Goal: Information Seeking & Learning: Learn about a topic

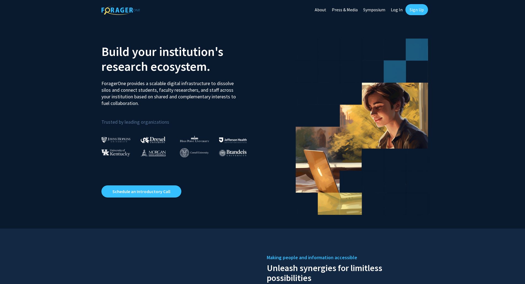
click at [415, 10] on link "Sign Up" at bounding box center [416, 9] width 23 height 11
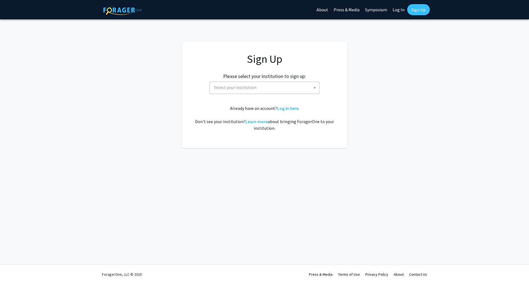
click at [272, 88] on span "Select your institution" at bounding box center [265, 87] width 107 height 11
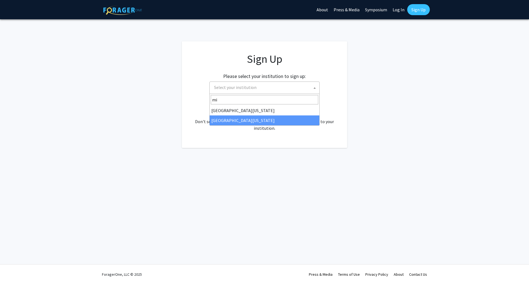
type input "mi"
select select "33"
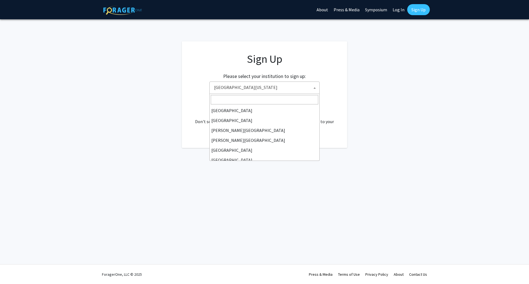
scroll to position [193, 0]
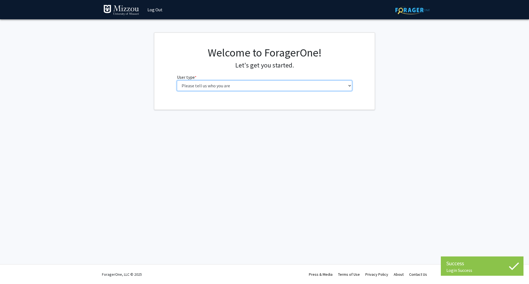
click at [259, 89] on select "Please tell us who you are Undergraduate Student Master's Student Doctoral Cand…" at bounding box center [264, 85] width 175 height 10
select select "6: adminAssistant"
click at [177, 80] on select "Please tell us who you are Undergraduate Student Master's Student Doctoral Cand…" at bounding box center [264, 85] width 175 height 10
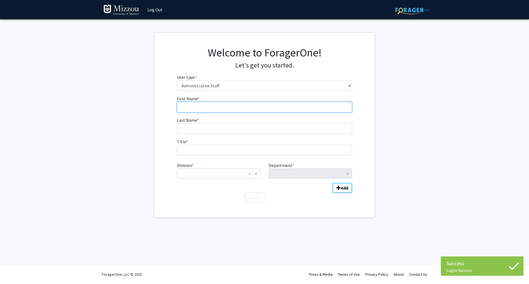
click at [240, 108] on input "First Name * required" at bounding box center [264, 107] width 175 height 10
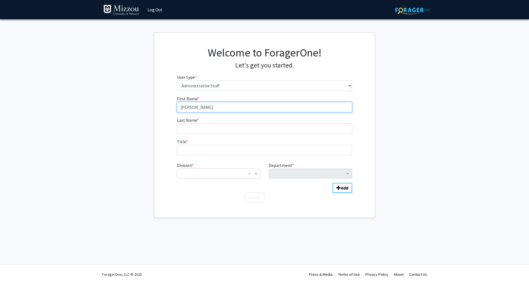
type input "Kevin"
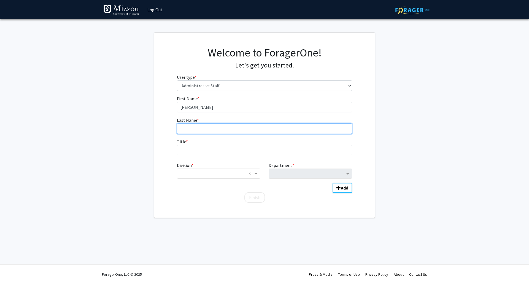
type input "L"
type input "Allred"
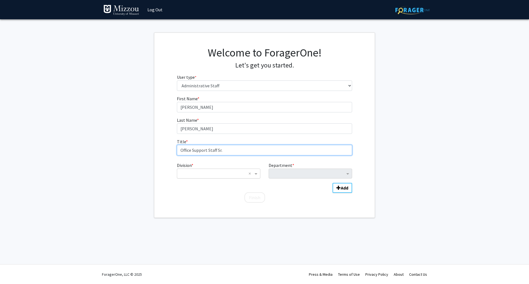
type input "Office Support Staff Sr."
click at [218, 175] on input "Division" at bounding box center [213, 173] width 66 height 7
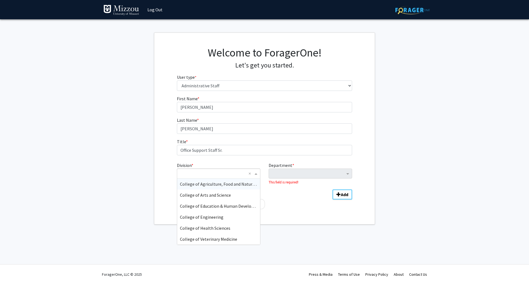
click at [205, 188] on div "College of Agriculture, Food and Natural Resources" at bounding box center [218, 183] width 83 height 11
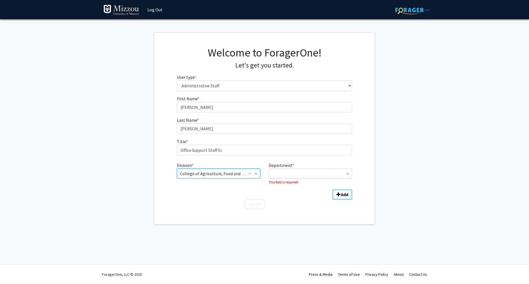
click at [281, 173] on input "Department" at bounding box center [308, 173] width 73 height 7
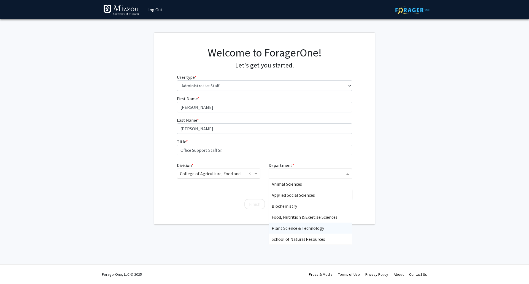
click at [295, 229] on span "Plant Science & Technology" at bounding box center [298, 228] width 52 height 6
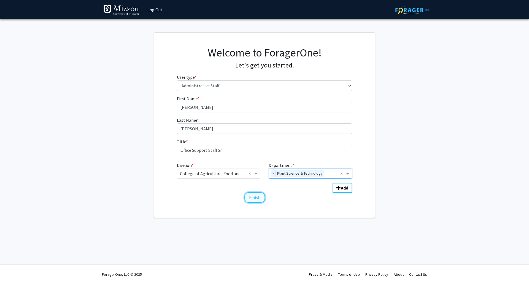
click at [261, 199] on button "Finish" at bounding box center [254, 197] width 21 height 10
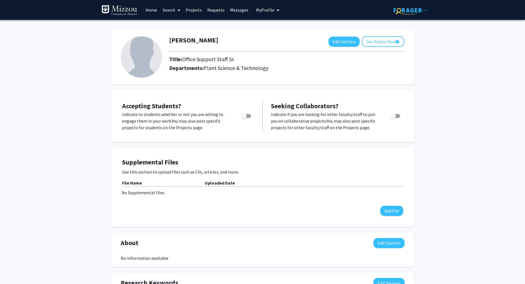
click at [173, 12] on link "Search" at bounding box center [171, 9] width 23 height 19
click at [175, 24] on span "Faculty/Staff" at bounding box center [180, 25] width 40 height 11
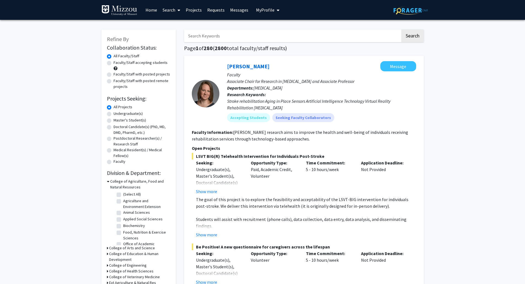
click at [226, 37] on input "Search Keywords" at bounding box center [292, 35] width 216 height 13
type input "E"
type input "[PERSON_NAME]"
click at [401, 29] on button "Search" at bounding box center [412, 35] width 23 height 13
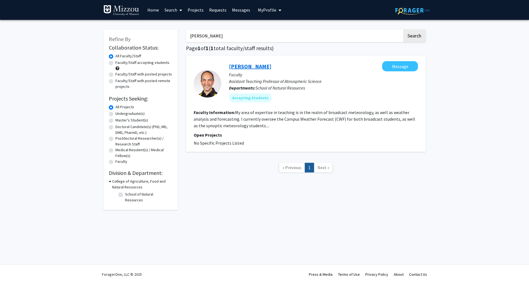
click at [237, 67] on link "[PERSON_NAME]" at bounding box center [250, 66] width 42 height 7
click at [207, 34] on input "[PERSON_NAME]" at bounding box center [294, 35] width 216 height 13
drag, startPoint x: 207, startPoint y: 34, endPoint x: 170, endPoint y: 31, distance: 37.4
click at [170, 31] on div "Refine By Collaboration Status: Collaboration Status All Faculty/Staff Collabor…" at bounding box center [264, 117] width 330 height 186
type input "Amanda Alexander"
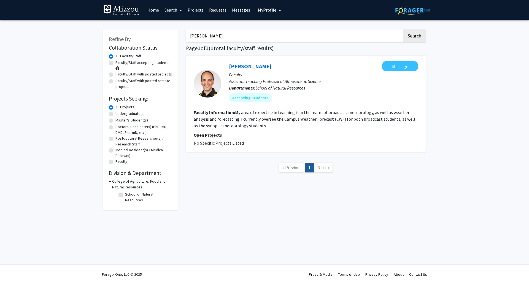
click at [403, 29] on button "Search" at bounding box center [414, 35] width 23 height 13
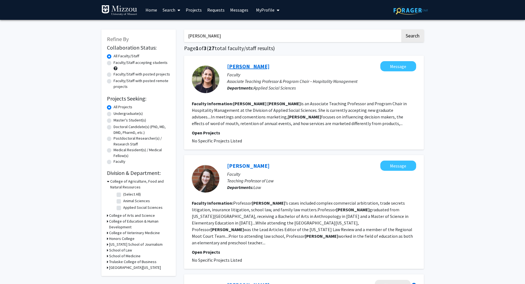
click at [239, 65] on link "Amanda Alexander" at bounding box center [248, 66] width 42 height 7
drag, startPoint x: 215, startPoint y: 34, endPoint x: 135, endPoint y: 32, distance: 79.6
type input "B"
click at [401, 29] on button "Search" at bounding box center [412, 35] width 23 height 13
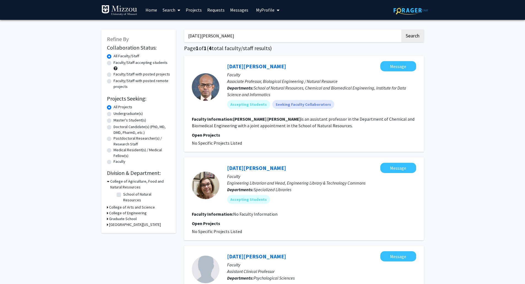
drag, startPoint x: 238, startPoint y: 38, endPoint x: 173, endPoint y: 26, distance: 66.6
click at [173, 26] on div "Refine By Collaboration Status: Collaboration Status All Faculty/Staff Collabor…" at bounding box center [262, 237] width 330 height 427
click at [401, 29] on button "Search" at bounding box center [412, 35] width 23 height 13
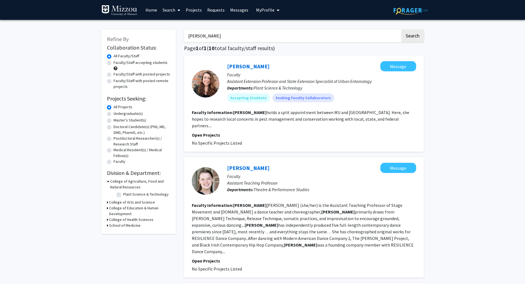
drag, startPoint x: 222, startPoint y: 34, endPoint x: 177, endPoint y: 32, distance: 45.2
click at [401, 29] on button "Search" at bounding box center [412, 35] width 23 height 13
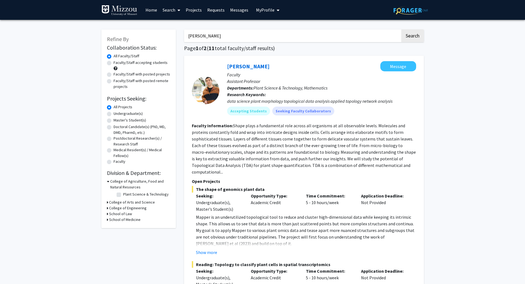
drag, startPoint x: 236, startPoint y: 40, endPoint x: 164, endPoint y: 36, distance: 72.0
click at [401, 29] on button "Search" at bounding box center [412, 35] width 23 height 13
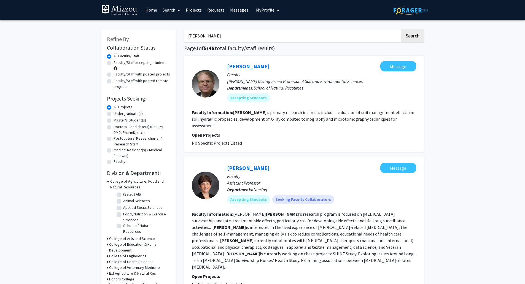
drag, startPoint x: 224, startPoint y: 38, endPoint x: 123, endPoint y: 33, distance: 101.2
type input "Jen Anderson"
click at [401, 29] on button "Search" at bounding box center [412, 35] width 23 height 13
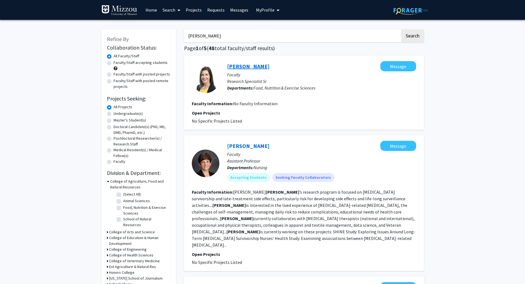
click at [240, 65] on link "Jen Anderson" at bounding box center [248, 66] width 42 height 7
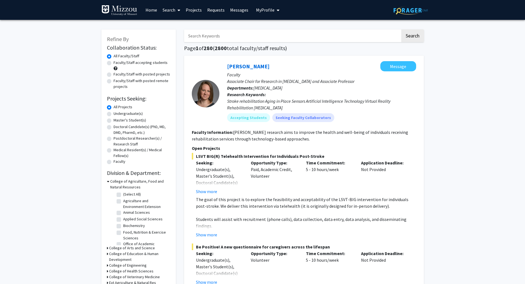
click at [234, 35] on input "Search Keywords" at bounding box center [292, 35] width 216 height 13
type input "[PERSON_NAME]"
click at [413, 36] on button "Search" at bounding box center [412, 35] width 23 height 13
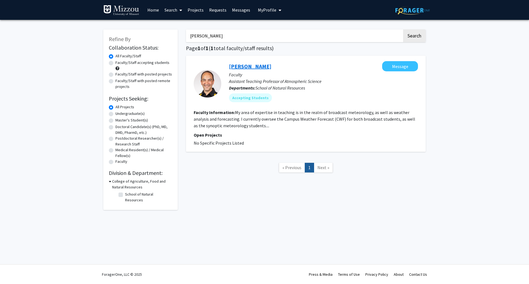
click at [242, 66] on link "[PERSON_NAME]" at bounding box center [250, 66] width 42 height 7
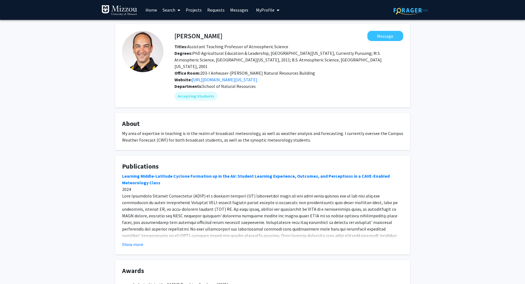
click at [51, 49] on div "Eric Aldrich Message Titles: Assistant Teaching Professor of Atmospheric Scienc…" at bounding box center [262, 198] width 525 height 357
click at [173, 12] on link "Search" at bounding box center [171, 9] width 23 height 19
click at [177, 23] on span "Faculty/Staff" at bounding box center [180, 25] width 40 height 11
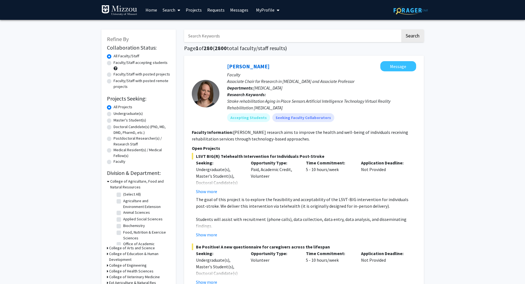
click at [213, 36] on input "Search Keywords" at bounding box center [292, 35] width 216 height 13
click at [401, 29] on button "Search" at bounding box center [412, 35] width 23 height 13
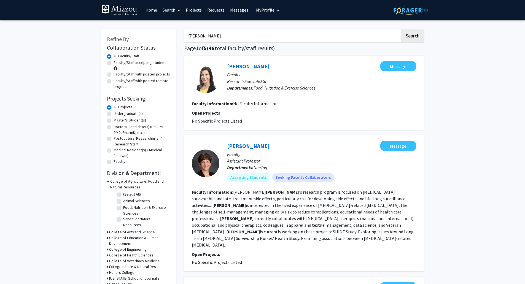
drag, startPoint x: 213, startPoint y: 37, endPoint x: 144, endPoint y: 32, distance: 68.7
type input "anguah"
click at [401, 29] on button "Search" at bounding box center [412, 35] width 23 height 13
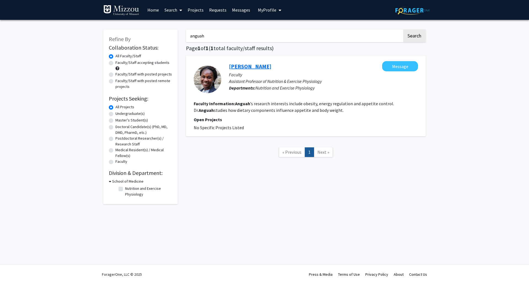
click at [237, 67] on link "Katherene Osei-Boadi Anguah" at bounding box center [250, 66] width 42 height 7
drag, startPoint x: 219, startPoint y: 32, endPoint x: 169, endPoint y: 34, distance: 50.1
click at [169, 34] on div "Refine By Collaboration Status: Collaboration Status All Faculty/Staff Collabor…" at bounding box center [264, 114] width 330 height 180
type input "[PERSON_NAME]"
click at [403, 29] on button "Search" at bounding box center [414, 35] width 23 height 13
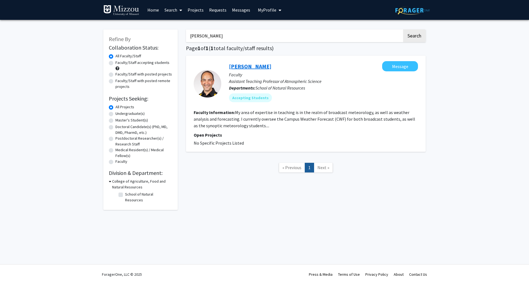
click at [233, 67] on link "[PERSON_NAME]" at bounding box center [250, 66] width 42 height 7
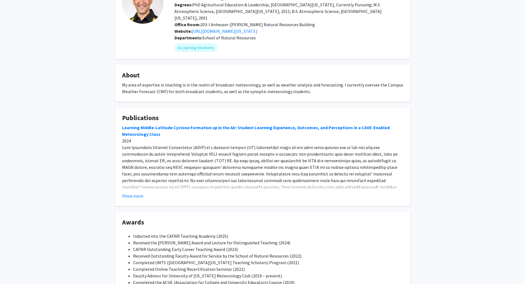
scroll to position [102, 0]
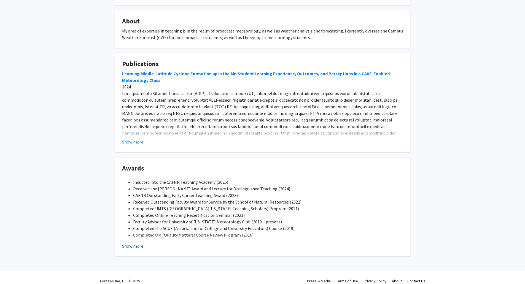
click at [131, 243] on button "Show more" at bounding box center [132, 246] width 21 height 7
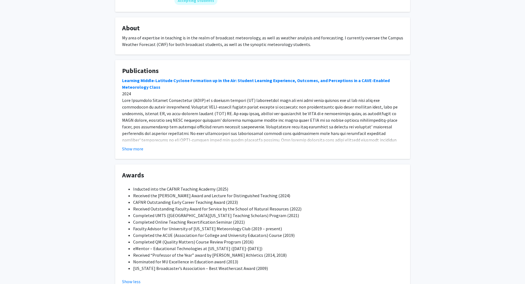
scroll to position [21, 0]
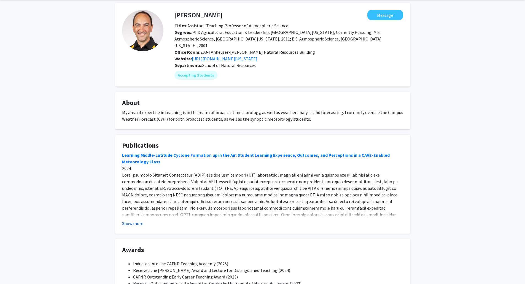
click at [135, 220] on button "Show more" at bounding box center [132, 223] width 21 height 7
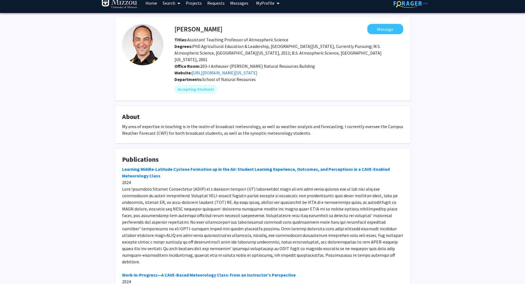
scroll to position [0, 0]
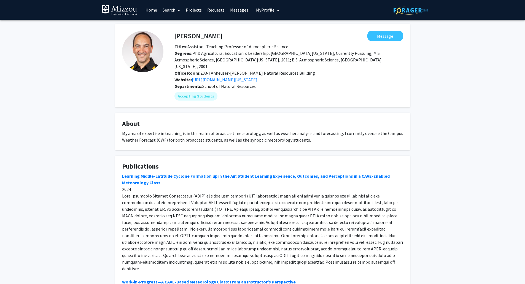
click at [165, 9] on link "Search" at bounding box center [171, 9] width 23 height 19
click at [174, 26] on span "Faculty/Staff" at bounding box center [180, 25] width 40 height 11
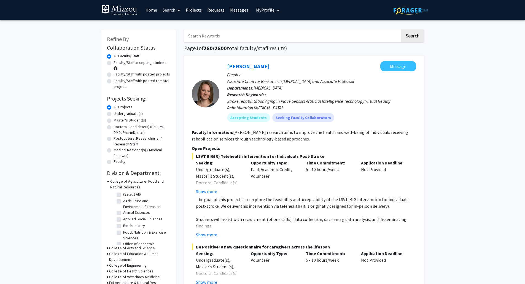
click at [208, 33] on input "Search Keywords" at bounding box center [292, 35] width 216 height 13
paste input "Amanda Alexander"
type input "Amanda Alexander"
click at [401, 29] on button "Search" at bounding box center [412, 35] width 23 height 13
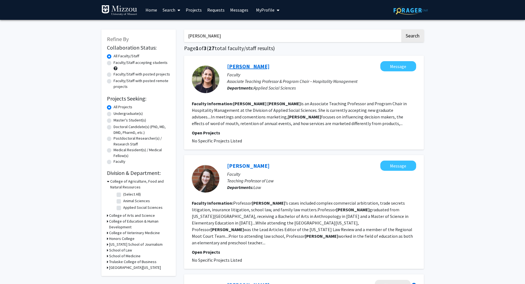
click at [250, 65] on link "Amanda Alexander" at bounding box center [248, 66] width 42 height 7
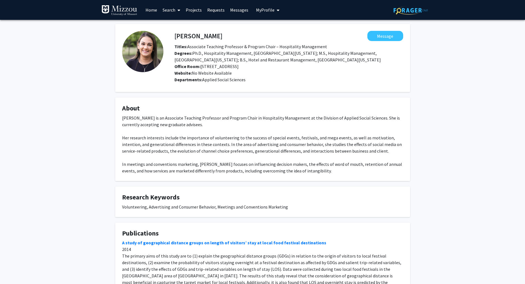
click at [172, 9] on link "Search" at bounding box center [171, 9] width 23 height 19
click at [178, 25] on span "Faculty/Staff" at bounding box center [180, 25] width 40 height 11
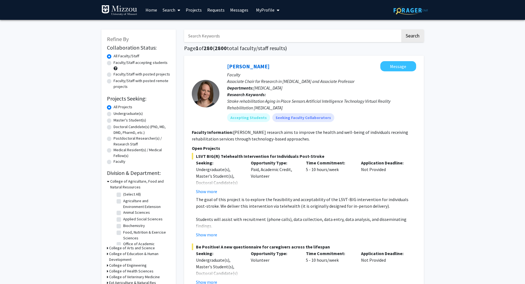
click at [202, 39] on input "Search Keywords" at bounding box center [292, 35] width 216 height 13
paste input "Jen Anderson"
type input "Jen Anderson"
click at [401, 29] on button "Search" at bounding box center [412, 35] width 23 height 13
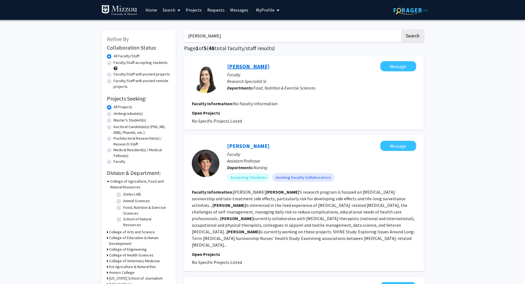
click at [250, 65] on link "Jen Anderson" at bounding box center [248, 66] width 42 height 7
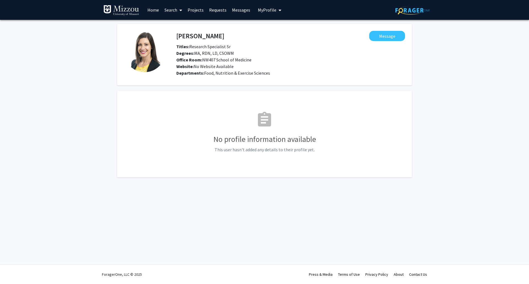
drag, startPoint x: 173, startPoint y: 9, endPoint x: 175, endPoint y: 14, distance: 5.6
click at [173, 9] on link "Search" at bounding box center [173, 9] width 23 height 19
click at [177, 23] on span "Faculty/Staff" at bounding box center [182, 25] width 40 height 11
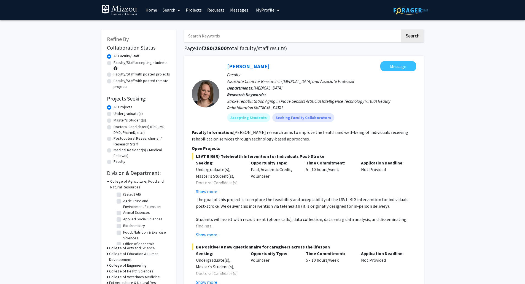
click at [201, 37] on input "Search Keywords" at bounding box center [292, 35] width 216 height 13
paste input "Alba Argerich"
click at [401, 29] on button "Search" at bounding box center [412, 35] width 23 height 13
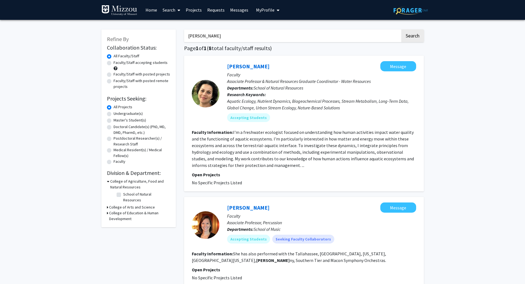
drag, startPoint x: 235, startPoint y: 30, endPoint x: 228, endPoint y: 37, distance: 10.1
click at [235, 30] on input "Alba Argerich" at bounding box center [292, 35] width 216 height 13
drag, startPoint x: 228, startPoint y: 37, endPoint x: 138, endPoint y: 28, distance: 90.8
paste input "Eric Bailey"
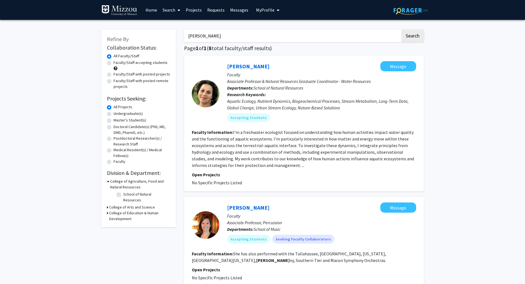
click at [401, 29] on button "Search" at bounding box center [412, 35] width 23 height 13
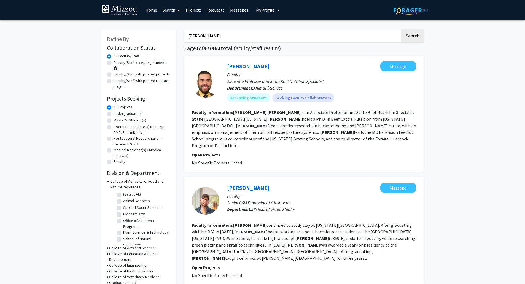
drag, startPoint x: 250, startPoint y: 39, endPoint x: 174, endPoint y: 38, distance: 75.7
paste input "Olga J. Baker"
click at [401, 29] on button "Search" at bounding box center [412, 35] width 23 height 13
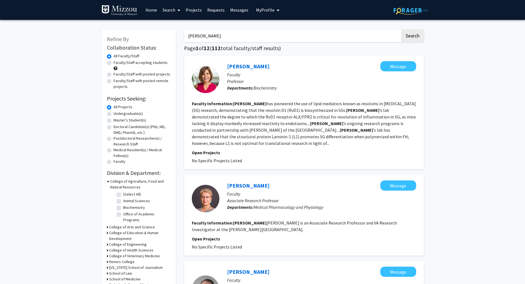
drag, startPoint x: 191, startPoint y: 32, endPoint x: 169, endPoint y: 33, distance: 22.0
paste input "Ahmed Balboula"
click at [401, 29] on button "Search" at bounding box center [412, 35] width 23 height 13
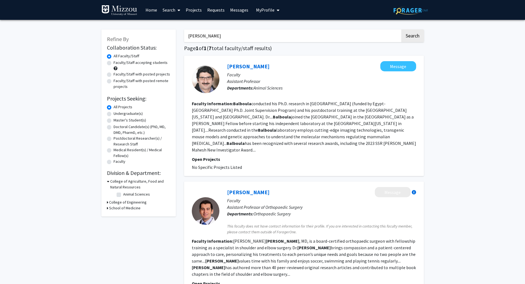
drag, startPoint x: 247, startPoint y: 41, endPoint x: 127, endPoint y: 33, distance: 120.8
paste input "Jaime Barros-Rios"
click at [401, 29] on button "Search" at bounding box center [412, 35] width 23 height 13
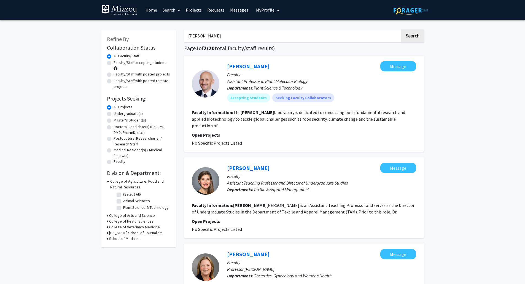
drag, startPoint x: 244, startPoint y: 39, endPoint x: 172, endPoint y: 36, distance: 71.6
paste input "Lesa J. Beamer"
click at [401, 29] on button "Search" at bounding box center [412, 35] width 23 height 13
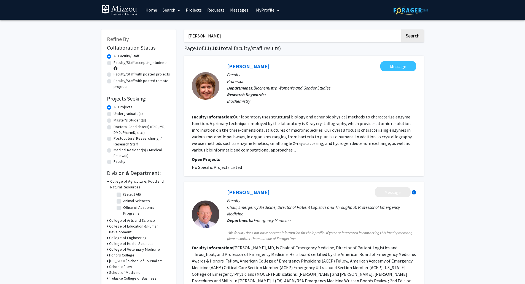
drag, startPoint x: 217, startPoint y: 34, endPoint x: 147, endPoint y: 22, distance: 71.0
paste input "Susanta Behura"
click at [401, 29] on button "Search" at bounding box center [412, 35] width 23 height 13
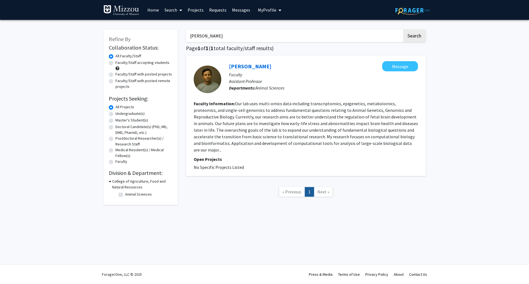
drag, startPoint x: 210, startPoint y: 38, endPoint x: 117, endPoint y: 32, distance: 93.2
click at [117, 32] on div "Refine By Collaboration Status: Collaboration Status All Faculty/Staff Collabor…" at bounding box center [264, 116] width 330 height 184
paste input "Zachary Berndsen"
type input "Zachary Berndsen"
click at [403, 29] on button "Search" at bounding box center [414, 35] width 23 height 13
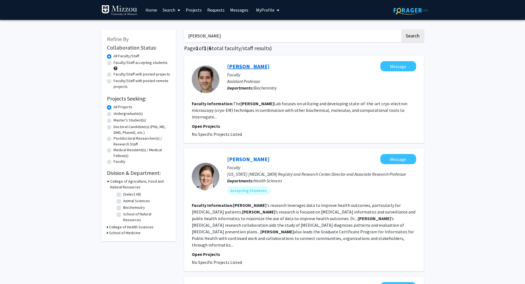
click at [234, 68] on link "Zachary Berndsen" at bounding box center [248, 66] width 42 height 7
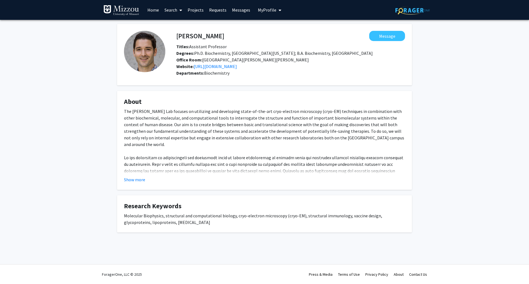
click at [171, 11] on link "Search" at bounding box center [173, 9] width 23 height 19
click at [175, 24] on span "Faculty/Staff" at bounding box center [182, 25] width 40 height 11
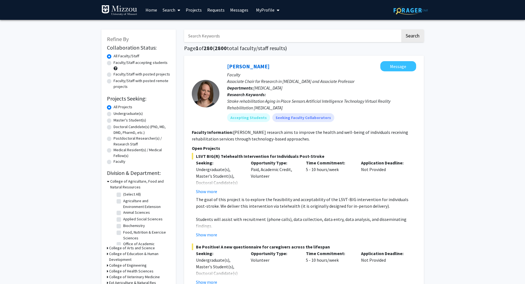
click at [236, 34] on input "Search Keywords" at bounding box center [292, 35] width 216 height 13
paste input "Julian Binfield"
click at [401, 29] on button "Search" at bounding box center [412, 35] width 23 height 13
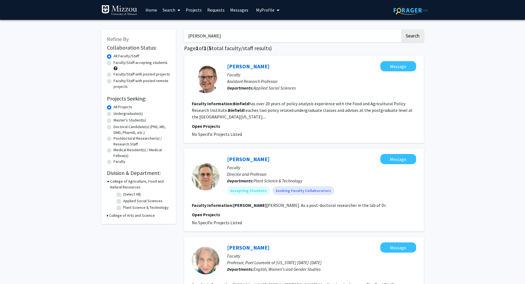
drag, startPoint x: 244, startPoint y: 39, endPoint x: 122, endPoint y: 26, distance: 122.5
paste input "Mandy Bish"
click at [401, 29] on button "Search" at bounding box center [412, 35] width 23 height 13
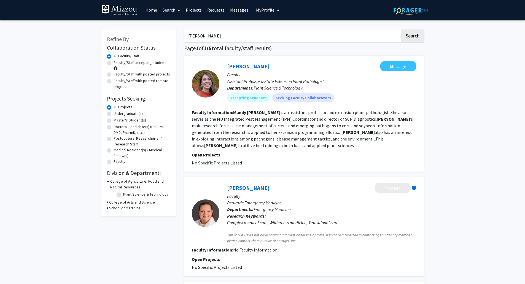
drag, startPoint x: 220, startPoint y: 38, endPoint x: 163, endPoint y: 34, distance: 57.1
paste input "Chandra Boosani"
type input "Chandra Boosani"
click at [401, 29] on button "Search" at bounding box center [412, 35] width 23 height 13
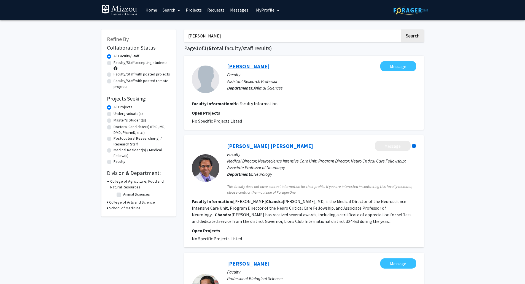
click at [265, 67] on link "Chandra Boosani" at bounding box center [248, 66] width 42 height 7
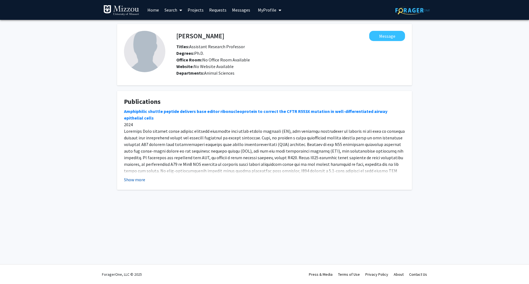
click at [140, 181] on button "Show more" at bounding box center [134, 179] width 21 height 7
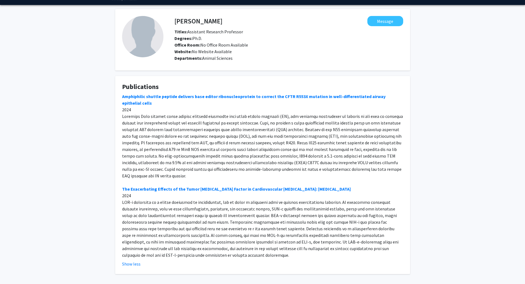
scroll to position [5, 0]
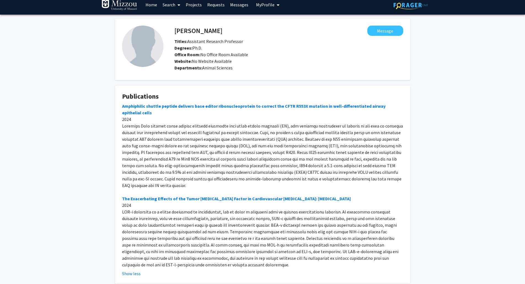
click at [167, 7] on link "Search" at bounding box center [171, 4] width 23 height 19
click at [174, 19] on span "Faculty/Staff" at bounding box center [180, 20] width 40 height 11
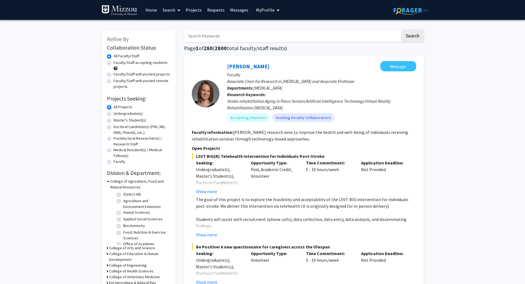
click at [236, 42] on input "Search Keywords" at bounding box center [292, 35] width 216 height 13
paste input "Chandra Boosani"
click at [401, 29] on button "Search" at bounding box center [412, 35] width 23 height 13
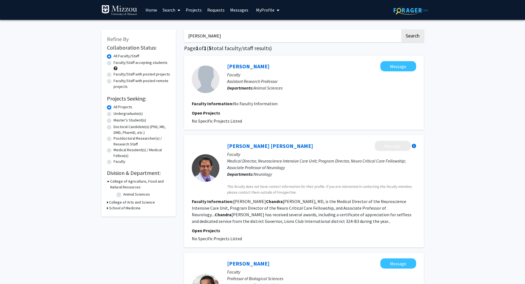
drag, startPoint x: 232, startPoint y: 34, endPoint x: 107, endPoint y: 20, distance: 126.4
paste input "Kevin Bradley"
click at [401, 29] on button "Search" at bounding box center [412, 35] width 23 height 13
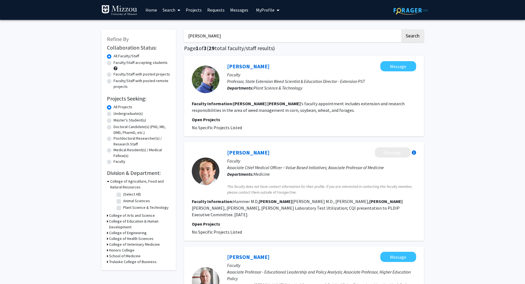
paste input "Derek Brake"
drag, startPoint x: 231, startPoint y: 36, endPoint x: 153, endPoint y: 28, distance: 78.3
click at [401, 29] on button "Search" at bounding box center [412, 35] width 23 height 13
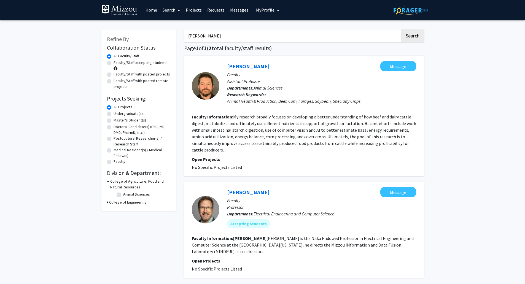
paste input "avid Braun"
drag, startPoint x: 234, startPoint y: 39, endPoint x: 171, endPoint y: 29, distance: 63.8
click at [171, 29] on div "Refine By Collaboration Status: Collaboration Status All Faculty/Staff Collabor…" at bounding box center [262, 167] width 330 height 286
click at [401, 29] on button "Search" at bounding box center [412, 35] width 23 height 13
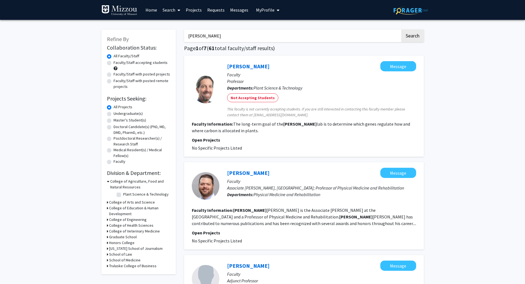
drag, startPoint x: 223, startPoint y: 34, endPoint x: 166, endPoint y: 28, distance: 57.4
paste input "Michelle Brimecombe"
click at [401, 29] on button "Search" at bounding box center [412, 35] width 23 height 13
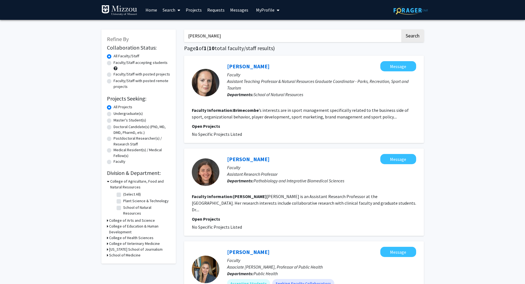
paste input "Christine C. Brodsky"
drag, startPoint x: 237, startPoint y: 37, endPoint x: 136, endPoint y: 24, distance: 102.0
click at [401, 29] on button "Search" at bounding box center [412, 35] width 23 height 13
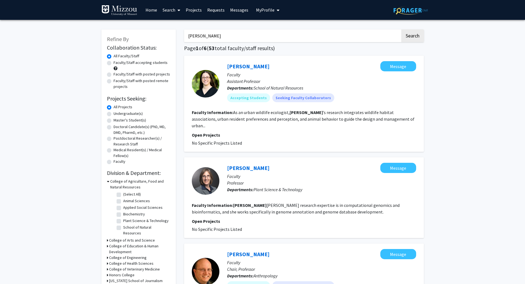
paste input "orinne Bromfield"
drag, startPoint x: 236, startPoint y: 33, endPoint x: 158, endPoint y: 24, distance: 78.2
click at [401, 29] on button "Search" at bounding box center [412, 35] width 23 height 13
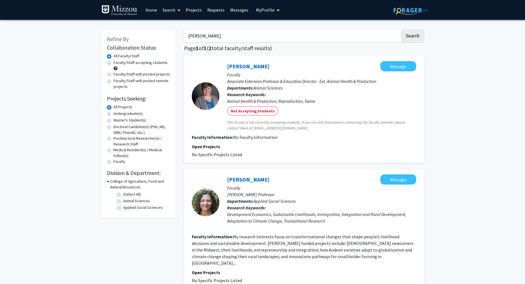
drag, startPoint x: 229, startPoint y: 34, endPoint x: 154, endPoint y: 26, distance: 75.4
click at [154, 26] on div "Refine By Collaboration Status: Collaboration Status All Faculty/Staff Collabor…" at bounding box center [262, 172] width 330 height 297
paste input "David Brune"
click at [401, 29] on button "Search" at bounding box center [412, 35] width 23 height 13
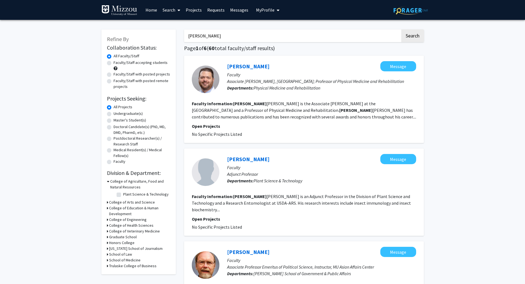
drag, startPoint x: 218, startPoint y: 40, endPoint x: 172, endPoint y: 39, distance: 46.0
click at [221, 35] on input "David Brune" at bounding box center [292, 35] width 216 height 13
drag, startPoint x: 224, startPoint y: 35, endPoint x: 175, endPoint y: 33, distance: 49.6
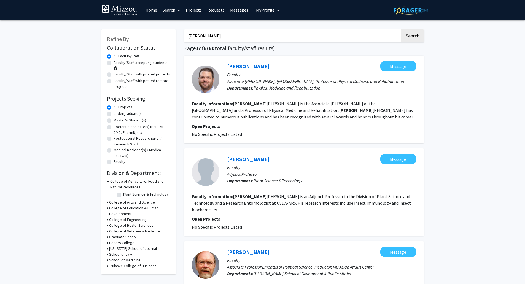
paste input "Pam Bruzina"
type input "Pam Bruzina"
click at [401, 29] on button "Search" at bounding box center [412, 35] width 23 height 13
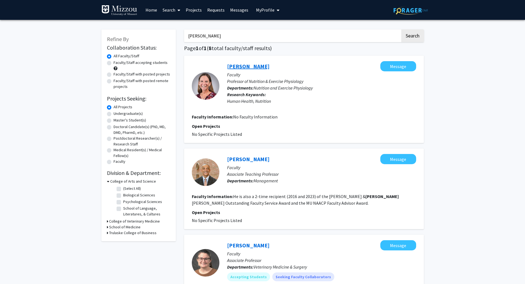
click at [249, 65] on link "Pam Bruzina" at bounding box center [248, 66] width 42 height 7
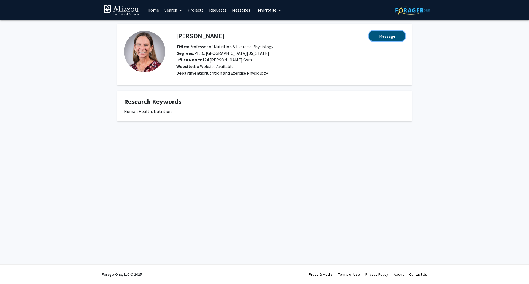
click at [394, 34] on button "Message" at bounding box center [387, 36] width 36 height 10
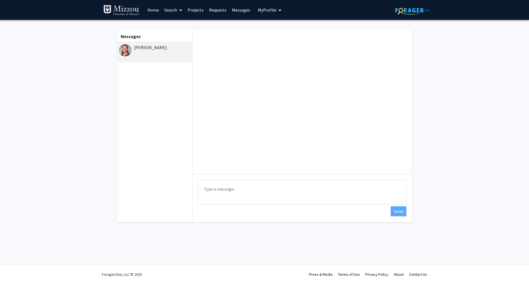
click at [169, 9] on link "Search" at bounding box center [173, 9] width 23 height 19
click at [177, 24] on span "Faculty/Staff" at bounding box center [182, 25] width 40 height 11
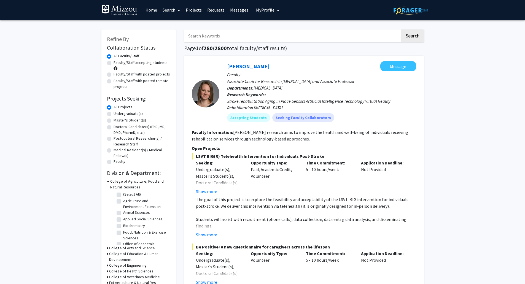
click at [220, 37] on input "Search Keywords" at bounding box center [292, 35] width 216 height 13
paste input "Sarah Buckallew"
type input "Sarah Buckallew"
click at [401, 29] on button "Search" at bounding box center [412, 35] width 23 height 13
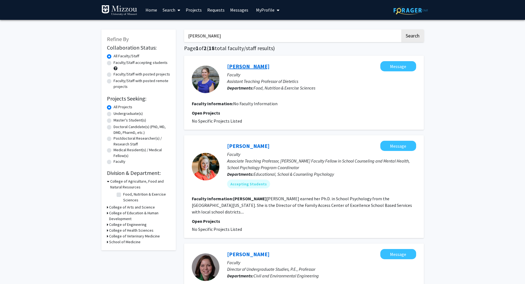
click at [250, 68] on link "Sarah Buckallew" at bounding box center [248, 66] width 42 height 7
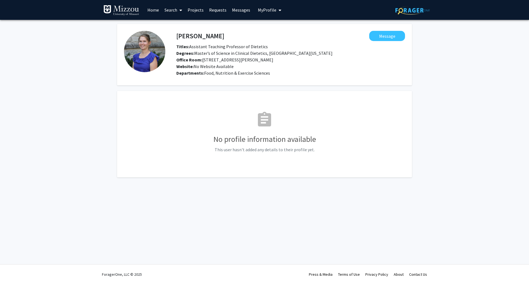
click at [172, 12] on link "Search" at bounding box center [173, 9] width 23 height 19
click at [173, 21] on span "Faculty/Staff" at bounding box center [182, 25] width 40 height 11
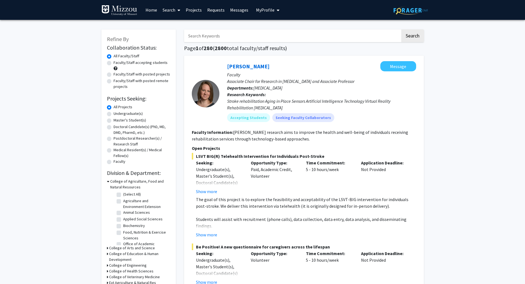
click at [286, 40] on input "Search Keywords" at bounding box center [292, 35] width 216 height 13
paste input "Heike Buecking"
click at [401, 29] on button "Search" at bounding box center [412, 35] width 23 height 13
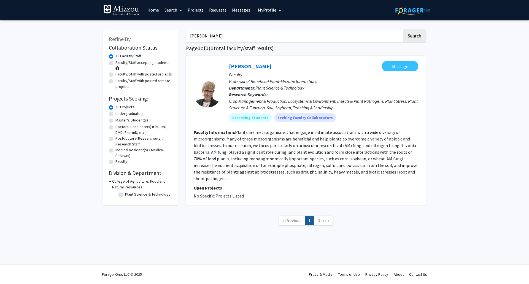
drag, startPoint x: 226, startPoint y: 37, endPoint x: 173, endPoint y: 35, distance: 52.9
click at [173, 35] on div "Refine By Collaboration Status: Collaboration Status All Faculty/Staff Collabor…" at bounding box center [264, 130] width 330 height 213
paste input "Donald H. Burke"
click at [403, 29] on button "Search" at bounding box center [414, 35] width 23 height 13
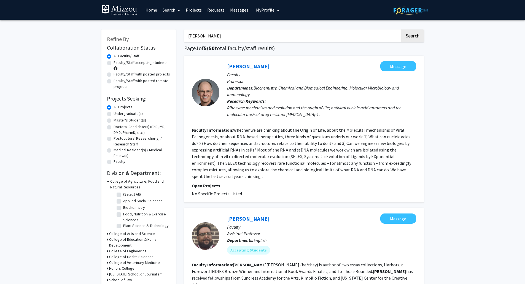
drag, startPoint x: 174, startPoint y: 30, endPoint x: 140, endPoint y: 27, distance: 33.7
paste input "Michael Byrn"
click at [401, 29] on button "Search" at bounding box center [412, 35] width 23 height 13
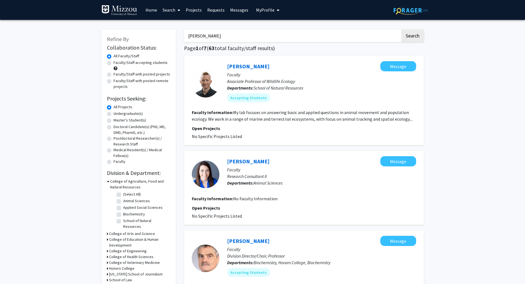
paste input "Juan Cabrera-Garcia"
drag, startPoint x: 226, startPoint y: 37, endPoint x: 153, endPoint y: 28, distance: 73.3
click at [401, 29] on button "Search" at bounding box center [412, 35] width 23 height 13
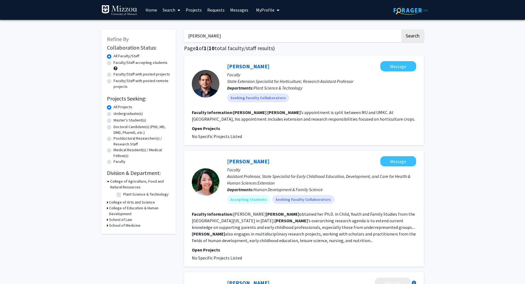
drag, startPoint x: 232, startPoint y: 37, endPoint x: 140, endPoint y: 23, distance: 92.5
paste input "eff Case"
click at [401, 29] on button "Search" at bounding box center [412, 35] width 23 height 13
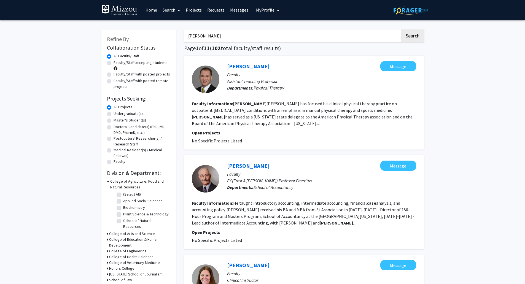
drag, startPoint x: 219, startPoint y: 35, endPoint x: 170, endPoint y: 27, distance: 49.2
paste input "Kantha Channaiah"
click at [401, 29] on button "Search" at bounding box center [412, 35] width 23 height 13
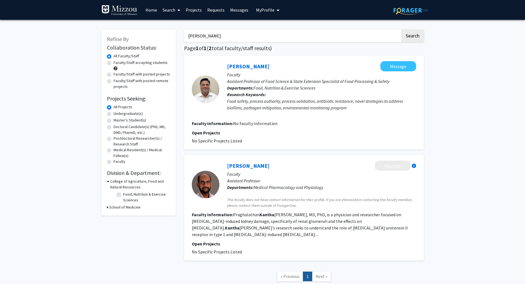
paste input "Michael S. Chapman"
drag, startPoint x: 244, startPoint y: 35, endPoint x: 145, endPoint y: 32, distance: 99.2
click at [145, 32] on div "Refine By Collaboration Status: Collaboration Status All Faculty/Staff Collabor…" at bounding box center [262, 158] width 330 height 268
click at [401, 29] on button "Search" at bounding box center [412, 35] width 23 height 13
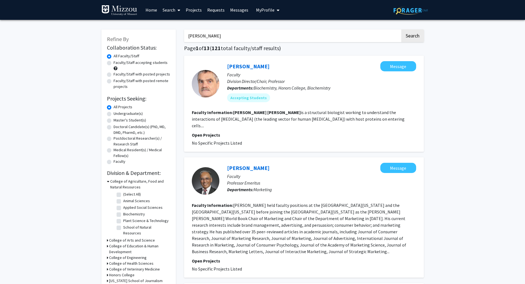
drag, startPoint x: 241, startPoint y: 36, endPoint x: 142, endPoint y: 34, distance: 99.4
paste input "Seonghee Cho"
click at [401, 29] on button "Search" at bounding box center [412, 35] width 23 height 13
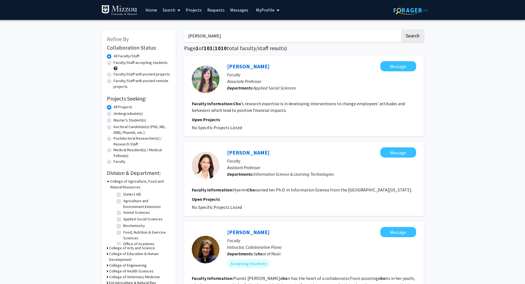
drag, startPoint x: 223, startPoint y: 38, endPoint x: 161, endPoint y: 33, distance: 62.7
paste input "Kerry Clark"
click at [401, 29] on button "Search" at bounding box center [412, 35] width 23 height 13
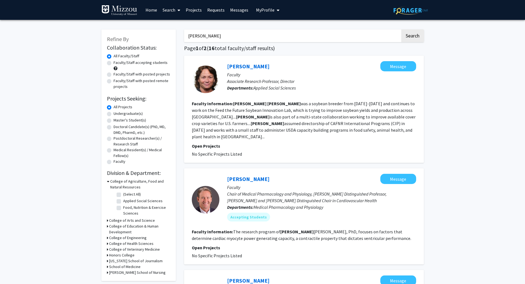
drag, startPoint x: 218, startPoint y: 34, endPoint x: 155, endPoint y: 34, distance: 62.5
paste input "Andrew Clarke"
click at [401, 29] on button "Search" at bounding box center [412, 35] width 23 height 13
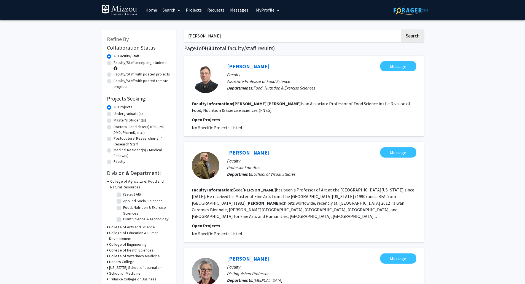
paste input "Peter V. Cornish"
drag, startPoint x: 223, startPoint y: 36, endPoint x: 142, endPoint y: 30, distance: 82.0
click at [401, 29] on button "Search" at bounding box center [412, 35] width 23 height 13
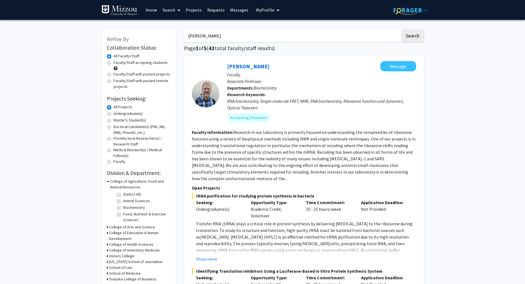
drag, startPoint x: 221, startPoint y: 34, endPoint x: 162, endPoint y: 32, distance: 59.8
paste input "Jamie Courter"
type input "Jamie Courter"
click at [401, 29] on button "Search" at bounding box center [412, 35] width 23 height 13
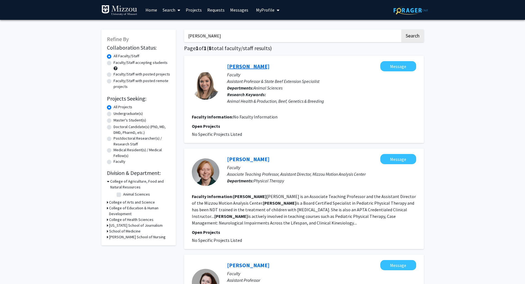
click at [251, 67] on link "Jamie Courter" at bounding box center [248, 66] width 42 height 7
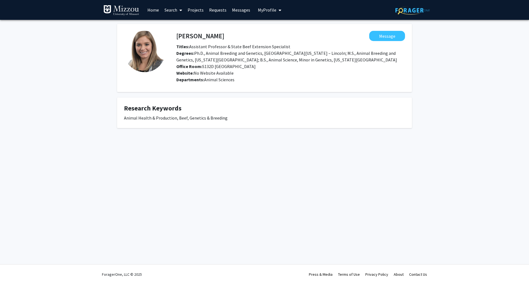
click at [174, 12] on link "Search" at bounding box center [173, 9] width 23 height 19
click at [178, 23] on span "Faculty/Staff" at bounding box center [182, 25] width 40 height 11
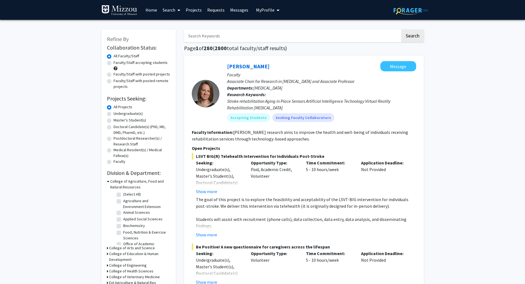
click at [235, 35] on input "Search Keywords" at bounding box center [292, 35] width 216 height 13
paste input "Lesleighan Kraft Cravens"
type input "Lesleighan Kraft Cravens"
click at [401, 29] on button "Search" at bounding box center [412, 35] width 23 height 13
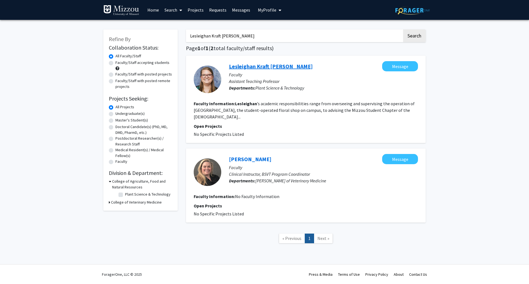
click at [246, 66] on link "Lesleighan Kraft Cravens" at bounding box center [271, 66] width 84 height 7
drag, startPoint x: 246, startPoint y: 37, endPoint x: 118, endPoint y: 36, distance: 128.3
click at [118, 36] on div "Refine By Collaboration Status: Collaboration Status All Faculty/Staff Collabor…" at bounding box center [264, 139] width 330 height 230
paste input "Daniel Credeur"
click at [403, 29] on button "Search" at bounding box center [414, 35] width 23 height 13
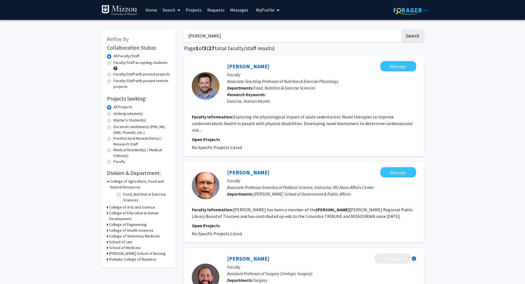
drag, startPoint x: 224, startPoint y: 35, endPoint x: 135, endPoint y: 25, distance: 89.8
paste input "Veridiana Daley"
click at [401, 29] on button "Search" at bounding box center [412, 35] width 23 height 13
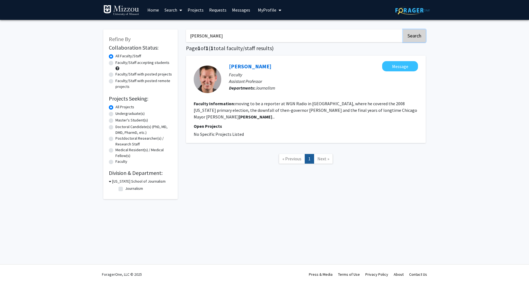
click at [418, 36] on button "Search" at bounding box center [414, 35] width 23 height 13
drag, startPoint x: 234, startPoint y: 41, endPoint x: 169, endPoint y: 39, distance: 65.0
click at [169, 39] on div "Refine By Collaboration Status: Collaboration Status All Faculty/Staff Collabor…" at bounding box center [264, 111] width 330 height 175
paste input "Daniel Credeur"
click at [403, 29] on button "Search" at bounding box center [414, 35] width 23 height 13
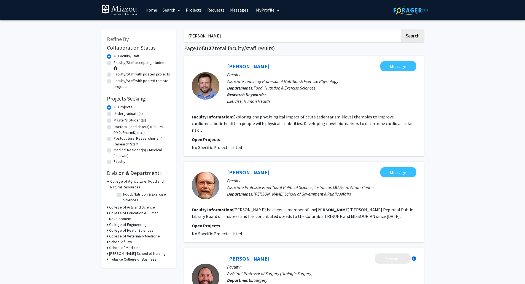
drag, startPoint x: 195, startPoint y: 38, endPoint x: 129, endPoint y: 25, distance: 67.2
paste input "Morgan P. Davis"
click at [401, 29] on button "Search" at bounding box center [412, 35] width 23 height 13
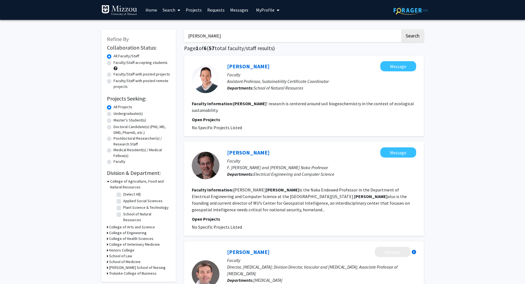
drag, startPoint x: 229, startPoint y: 37, endPoint x: 159, endPoint y: 34, distance: 70.0
paste input "Jared E. Decker"
click at [413, 35] on button "Search" at bounding box center [412, 35] width 23 height 13
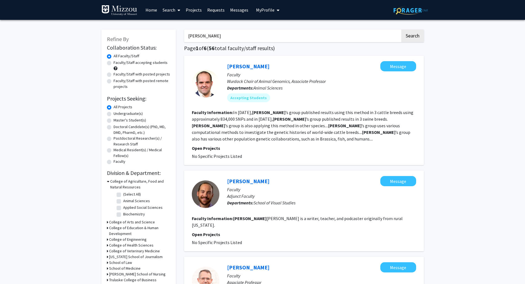
paste input "uan Cabrera-Garcia"
drag, startPoint x: 177, startPoint y: 29, endPoint x: 160, endPoint y: 32, distance: 17.0
click at [401, 29] on button "Search" at bounding box center [412, 35] width 23 height 13
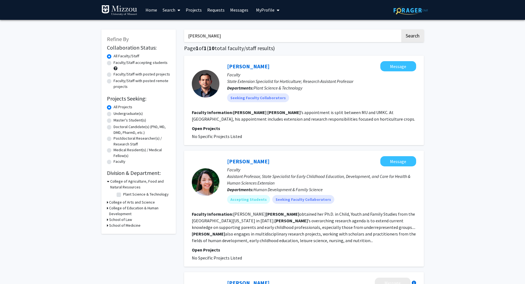
drag, startPoint x: 230, startPoint y: 37, endPoint x: 114, endPoint y: 26, distance: 115.9
paste input "Lesleighan Kraft Cravens"
click at [401, 29] on button "Search" at bounding box center [412, 35] width 23 height 13
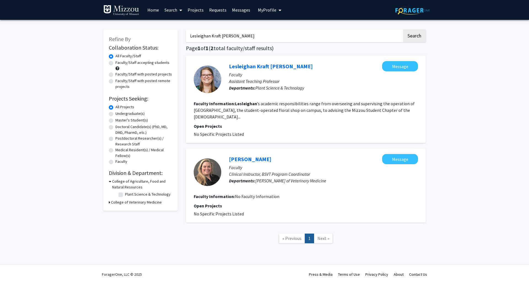
drag, startPoint x: 247, startPoint y: 38, endPoint x: 145, endPoint y: 29, distance: 102.5
click at [145, 29] on div "Refine By Collaboration Status: Collaboration Status All Faculty/Staff Collabor…" at bounding box center [264, 139] width 330 height 230
paste input "Dan Downing"
click at [403, 29] on button "Search" at bounding box center [414, 35] width 23 height 13
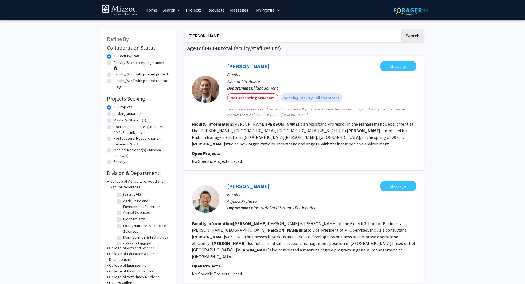
paste input "Christine Elsik"
drag, startPoint x: 216, startPoint y: 38, endPoint x: 163, endPoint y: 32, distance: 53.2
click at [401, 29] on button "Search" at bounding box center [412, 35] width 23 height 13
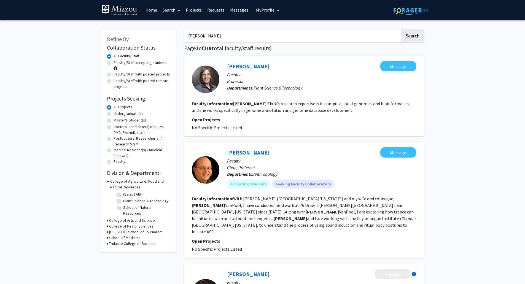
drag, startPoint x: 226, startPoint y: 40, endPoint x: 159, endPoint y: 40, distance: 66.9
paste input "[PERSON_NAME]"
click at [401, 29] on button "Search" at bounding box center [412, 35] width 23 height 13
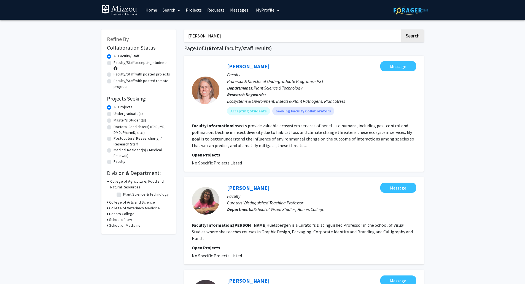
drag, startPoint x: 245, startPoint y: 32, endPoint x: 147, endPoint y: 22, distance: 98.0
paste input "Chase Floyd"
click at [401, 29] on button "Search" at bounding box center [412, 35] width 23 height 13
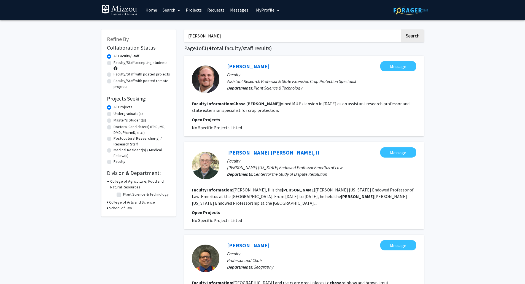
drag, startPoint x: 190, startPoint y: 32, endPoint x: 178, endPoint y: 31, distance: 11.6
click at [178, 31] on div "Refine By Collaboration Status: Collaboration Status All Faculty/Staff Collabor…" at bounding box center [262, 230] width 330 height 412
paste input "Felix Fritschi"
click at [401, 29] on button "Search" at bounding box center [412, 35] width 23 height 13
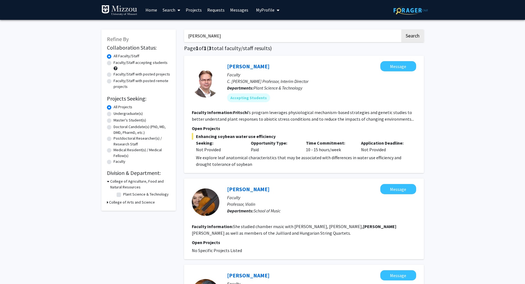
paste input "Walter Gassmann"
drag, startPoint x: 228, startPoint y: 37, endPoint x: 178, endPoint y: 35, distance: 50.5
click at [178, 35] on div "Refine By Collaboration Status: Collaboration Status All Faculty/Staff Collabor…" at bounding box center [262, 208] width 330 height 369
click at [401, 29] on button "Search" at bounding box center [412, 35] width 23 height 13
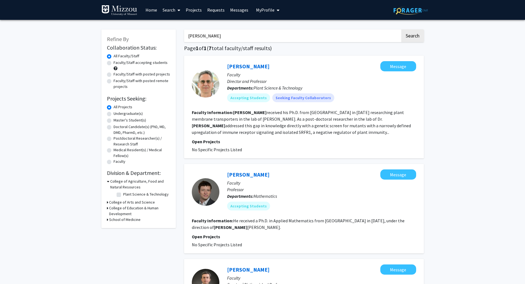
drag, startPoint x: 229, startPoint y: 41, endPoint x: 129, endPoint y: 25, distance: 101.8
paste input "Emily Althoff"
click at [401, 29] on button "Search" at bounding box center [412, 35] width 23 height 13
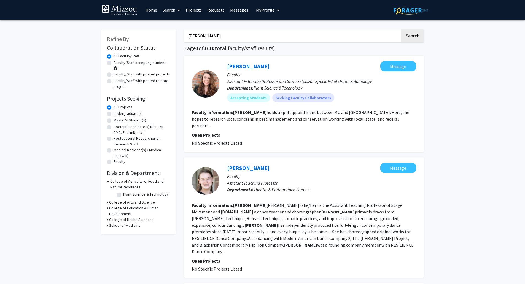
paste input "rik Amézquita"
drag, startPoint x: 190, startPoint y: 28, endPoint x: 153, endPoint y: 28, distance: 36.9
click at [401, 29] on button "Search" at bounding box center [412, 35] width 23 height 13
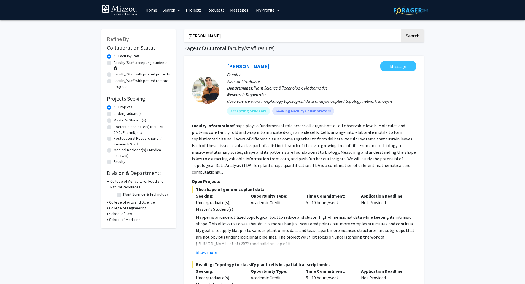
drag, startPoint x: 188, startPoint y: 32, endPoint x: 144, endPoint y: 26, distance: 44.5
paste input "Jaime Barros-Rios"
click at [401, 29] on button "Search" at bounding box center [412, 35] width 23 height 13
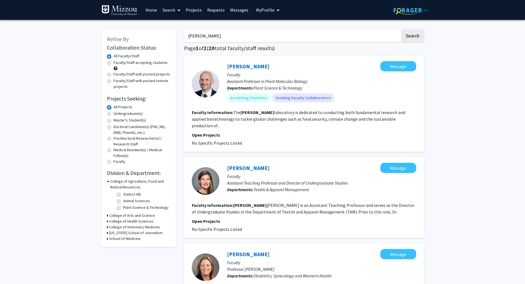
drag, startPoint x: 226, startPoint y: 33, endPoint x: 156, endPoint y: 35, distance: 69.4
paste input "Mandy Bish"
click at [401, 29] on button "Search" at bounding box center [412, 35] width 23 height 13
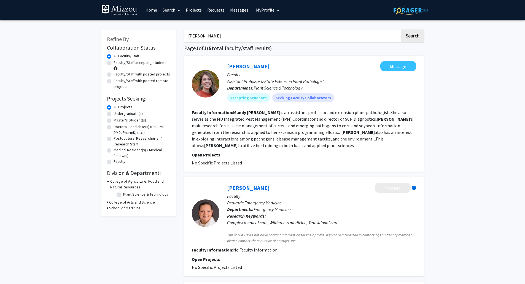
drag, startPoint x: 223, startPoint y: 39, endPoint x: 146, endPoint y: 32, distance: 77.1
paste input "Kevin Bradley"
click at [401, 29] on button "Search" at bounding box center [412, 35] width 23 height 13
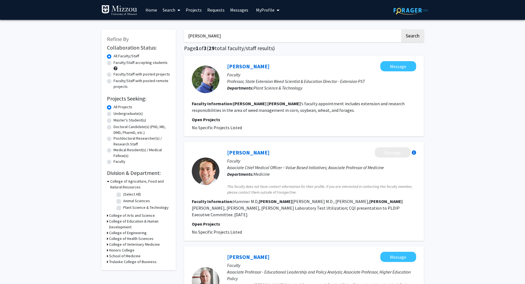
drag, startPoint x: 215, startPoint y: 40, endPoint x: 172, endPoint y: 37, distance: 43.0
paste input "David Braun"
click at [401, 29] on button "Search" at bounding box center [412, 35] width 23 height 13
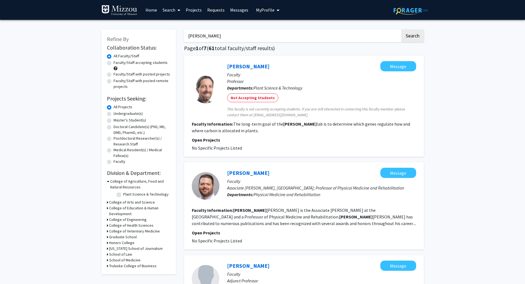
drag, startPoint x: 168, startPoint y: 32, endPoint x: 158, endPoint y: 32, distance: 10.2
paste input "une"
click at [401, 29] on button "Search" at bounding box center [412, 35] width 23 height 13
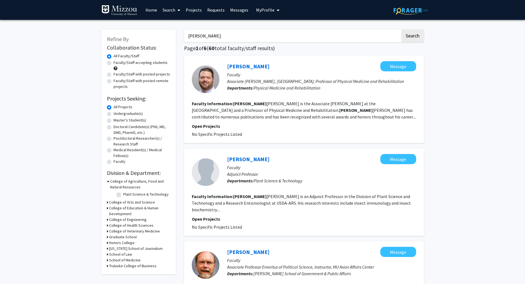
drag, startPoint x: 218, startPoint y: 37, endPoint x: 112, endPoint y: 25, distance: 106.9
paste input "Juan Cabrera-Garcia"
click at [401, 29] on button "Search" at bounding box center [412, 35] width 23 height 13
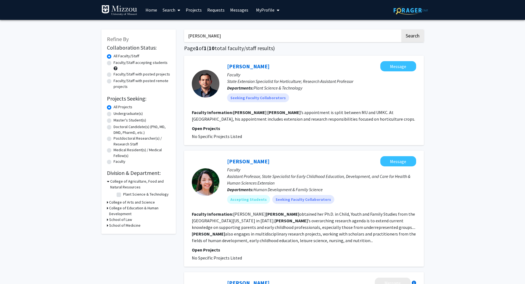
drag, startPoint x: 252, startPoint y: 32, endPoint x: 164, endPoint y: 29, distance: 87.3
paste input "Lesleighan Kraft Cravens"
click at [401, 29] on button "Search" at bounding box center [412, 35] width 23 height 13
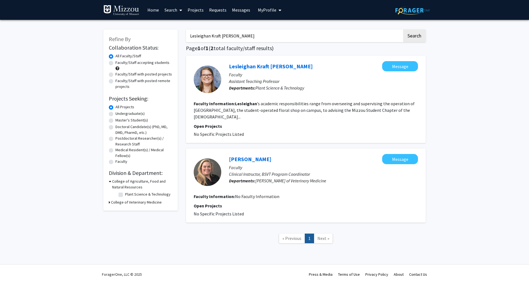
drag, startPoint x: 245, startPoint y: 34, endPoint x: 152, endPoint y: 40, distance: 93.3
click at [152, 40] on div "Refine By Collaboration Status: Collaboration Status All Faculty/Staff Collabor…" at bounding box center [264, 139] width 330 height 230
paste input "Dan Downing"
click at [403, 29] on button "Search" at bounding box center [414, 35] width 23 height 13
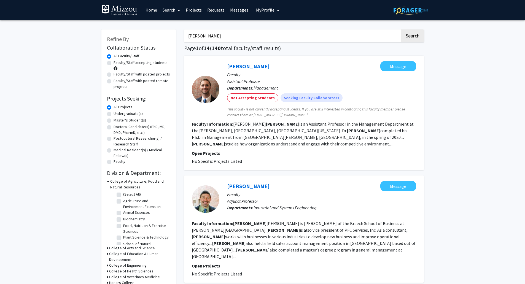
drag, startPoint x: 228, startPoint y: 39, endPoint x: 170, endPoint y: 37, distance: 57.9
paste input "Christine Elsik"
click at [401, 29] on button "Search" at bounding box center [412, 35] width 23 height 13
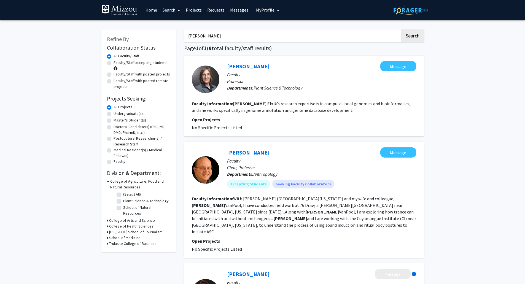
drag, startPoint x: 219, startPoint y: 36, endPoint x: 123, endPoint y: 31, distance: 95.9
paste input "[PERSON_NAME]"
click at [401, 29] on button "Search" at bounding box center [412, 35] width 23 height 13
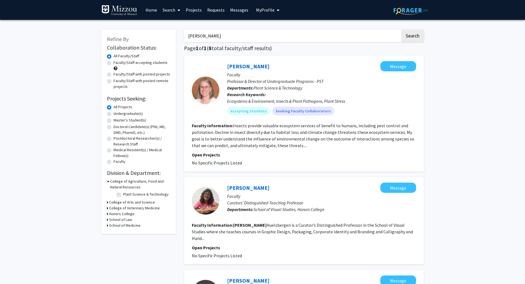
drag, startPoint x: 224, startPoint y: 39, endPoint x: 171, endPoint y: 32, distance: 53.6
paste input "Chase Floyd"
click at [401, 29] on button "Search" at bounding box center [412, 35] width 23 height 13
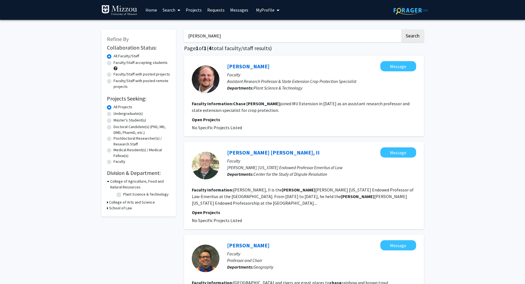
drag, startPoint x: 226, startPoint y: 40, endPoint x: 116, endPoint y: 32, distance: 109.9
click at [116, 32] on div "Refine By Collaboration Status: Collaboration Status All Faculty/Staff Collabor…" at bounding box center [262, 230] width 330 height 412
paste input "Felix Fritschi"
click at [401, 29] on button "Search" at bounding box center [412, 35] width 23 height 13
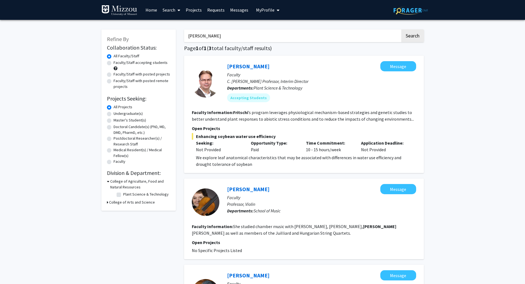
drag, startPoint x: 206, startPoint y: 36, endPoint x: 170, endPoint y: 36, distance: 36.1
click at [170, 36] on div "Refine By Collaboration Status: Collaboration Status All Faculty/Staff Collabor…" at bounding box center [262, 208] width 330 height 369
paste input "Walter Gassmann"
click at [401, 29] on button "Search" at bounding box center [412, 35] width 23 height 13
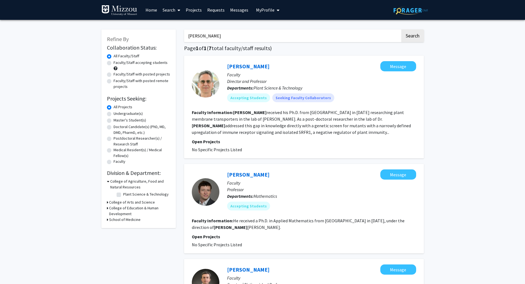
drag, startPoint x: 162, startPoint y: 28, endPoint x: 123, endPoint y: 24, distance: 39.1
paste input "Katherine Hagely"
type input "Katherine Hagely"
click at [401, 29] on button "Search" at bounding box center [412, 35] width 23 height 13
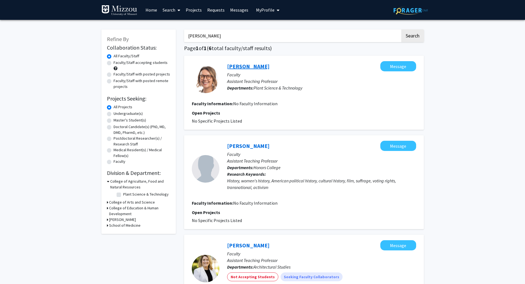
click at [260, 67] on link "Katherine Hagely" at bounding box center [248, 66] width 42 height 7
drag, startPoint x: 223, startPoint y: 40, endPoint x: 142, endPoint y: 33, distance: 82.1
paste input "Rob Kallenbach"
click at [401, 29] on button "Search" at bounding box center [412, 35] width 23 height 13
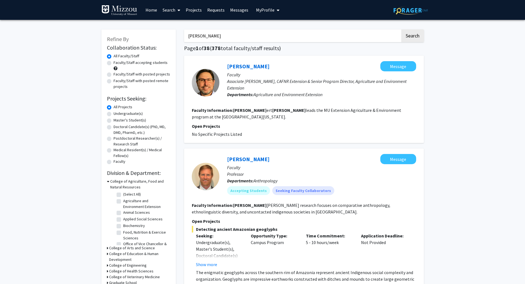
paste input "Marc Libault"
drag, startPoint x: 227, startPoint y: 40, endPoint x: 148, endPoint y: 29, distance: 78.9
click at [401, 29] on button "Search" at bounding box center [412, 35] width 23 height 13
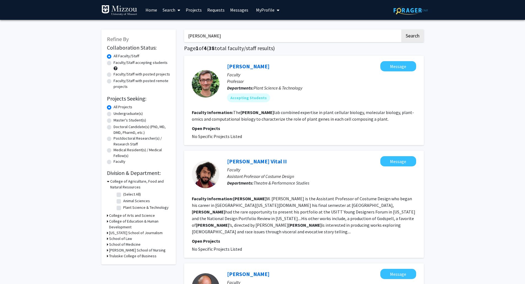
drag, startPoint x: 216, startPoint y: 40, endPoint x: 177, endPoint y: 39, distance: 38.3
paste input "Teng Teeh Lim"
click at [401, 29] on button "Search" at bounding box center [412, 35] width 23 height 13
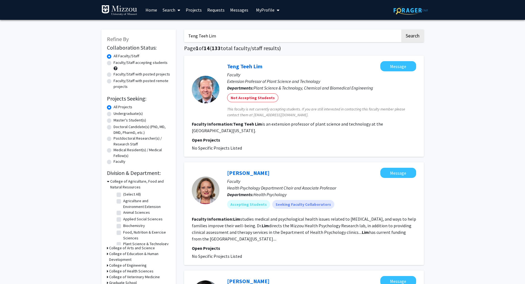
paste input "Feng Lin"
drag, startPoint x: 192, startPoint y: 32, endPoint x: 127, endPoint y: 21, distance: 66.7
click at [401, 29] on button "Search" at bounding box center [412, 35] width 23 height 13
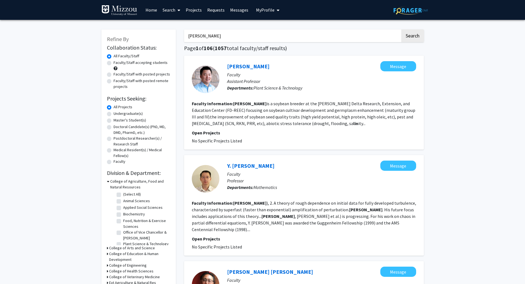
paste input "John Lory"
drag, startPoint x: 207, startPoint y: 37, endPoint x: 176, endPoint y: 38, distance: 30.8
click at [401, 29] on button "Search" at bounding box center [412, 35] width 23 height 13
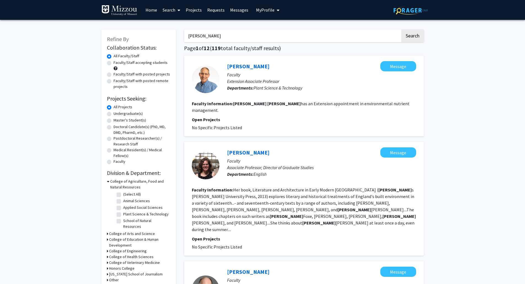
paste input "seph H. Lynch"
drag, startPoint x: 210, startPoint y: 37, endPoint x: 143, endPoint y: 39, distance: 66.7
click at [401, 29] on button "Search" at bounding box center [412, 35] width 23 height 13
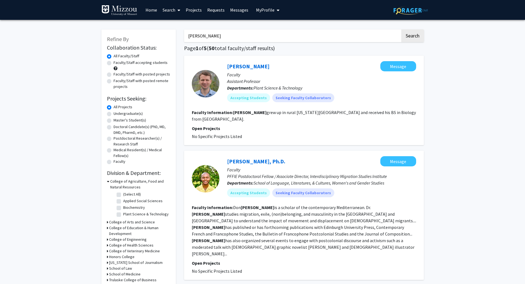
drag, startPoint x: 239, startPoint y: 37, endPoint x: 153, endPoint y: 39, distance: 86.2
paste input "[PERSON_NAME]"
click at [401, 29] on button "Search" at bounding box center [412, 35] width 23 height 13
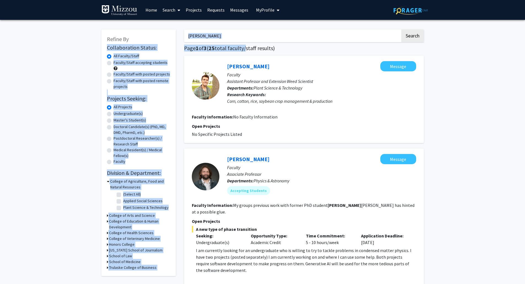
drag, startPoint x: 204, startPoint y: 38, endPoint x: 179, endPoint y: 37, distance: 25.1
click at [224, 36] on input "[PERSON_NAME]" at bounding box center [292, 35] width 216 height 13
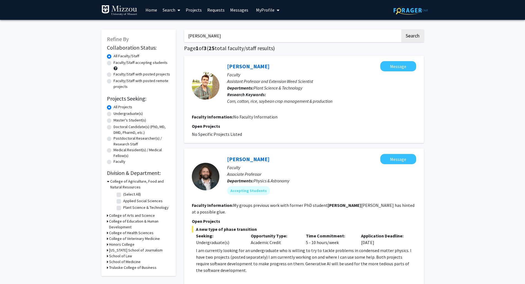
drag, startPoint x: 224, startPoint y: 36, endPoint x: 183, endPoint y: 34, distance: 40.8
paste input "[PERSON_NAME]"
click at [401, 29] on button "Search" at bounding box center [412, 35] width 23 height 13
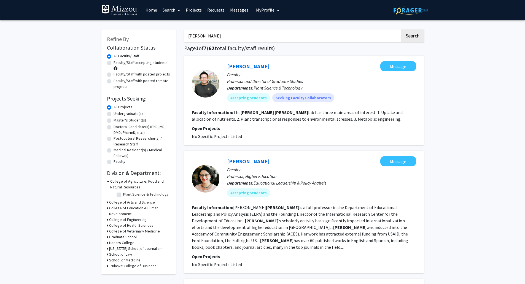
drag, startPoint x: 241, startPoint y: 37, endPoint x: 104, endPoint y: 28, distance: 137.2
paste input "[PERSON_NAME]"
click at [401, 29] on button "Search" at bounding box center [412, 35] width 23 height 13
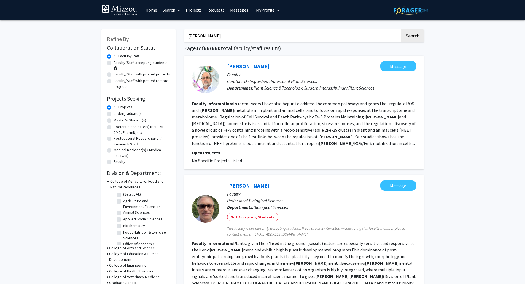
drag, startPoint x: 176, startPoint y: 35, endPoint x: 165, endPoint y: 35, distance: 11.3
paste input "bert Myers"
click at [401, 29] on button "Search" at bounding box center [412, 35] width 23 height 13
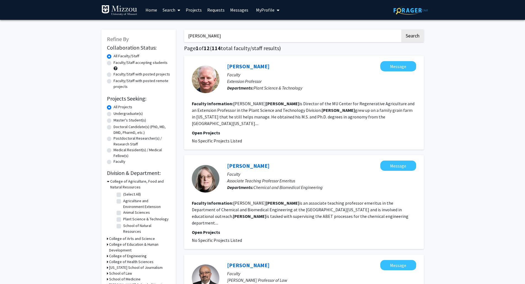
drag, startPoint x: 215, startPoint y: 37, endPoint x: 144, endPoint y: 31, distance: 70.8
paste input "Kelly Nelson"
click at [401, 29] on button "Search" at bounding box center [412, 35] width 23 height 13
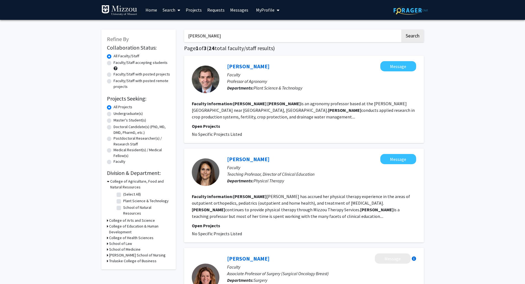
drag, startPoint x: 224, startPoint y: 36, endPoint x: 165, endPoint y: 35, distance: 59.8
paste input "Jasmine Neupane"
click at [401, 29] on button "Search" at bounding box center [412, 35] width 23 height 13
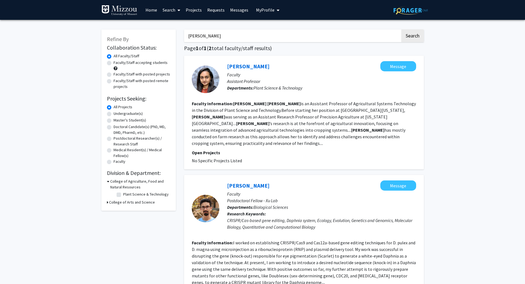
drag, startPoint x: 221, startPoint y: 35, endPoint x: 166, endPoint y: 34, distance: 54.8
click at [166, 34] on div "Refine By Collaboration Status: Collaboration Status All Faculty/Staff Collabor…" at bounding box center [262, 182] width 330 height 316
paste input "Henry T. Nguyen"
click at [401, 29] on button "Search" at bounding box center [412, 35] width 23 height 13
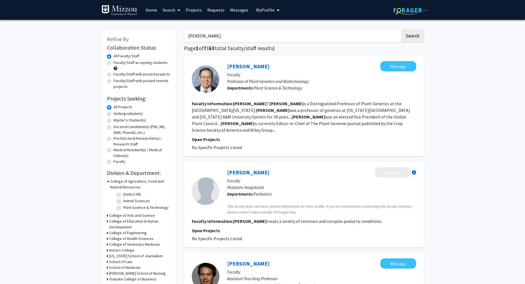
drag, startPoint x: 224, startPoint y: 34, endPoint x: 143, endPoint y: 31, distance: 81.3
paste input "So-Yon Park"
click at [401, 29] on button "Search" at bounding box center [412, 35] width 23 height 13
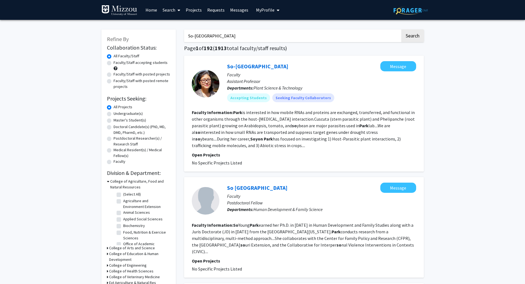
drag, startPoint x: 235, startPoint y: 33, endPoint x: 156, endPoint y: 37, distance: 78.9
paste input "Muhammad Rasel Parvej"
click at [401, 29] on button "Search" at bounding box center [412, 35] width 23 height 13
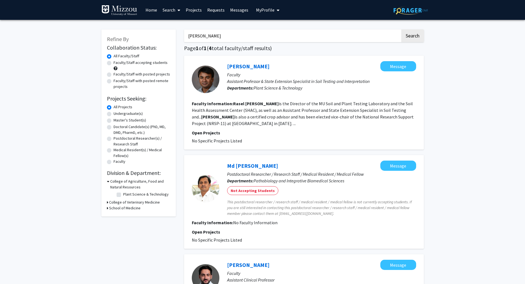
drag, startPoint x: 247, startPoint y: 36, endPoint x: 151, endPoint y: 25, distance: 96.4
click at [151, 25] on div "Refine By Collaboration Status: Collaboration Status All Faculty/Staff Collabor…" at bounding box center [262, 255] width 330 height 462
paste input "Andre Froes de Borja Reis"
click at [401, 29] on button "Search" at bounding box center [412, 35] width 23 height 13
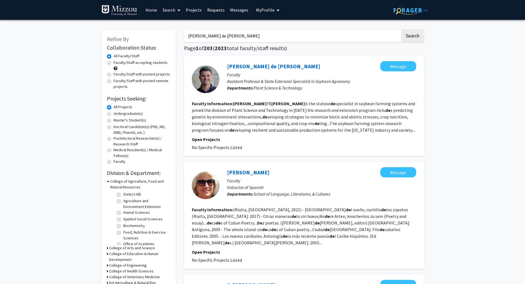
drag, startPoint x: 246, startPoint y: 40, endPoint x: 162, endPoint y: 35, distance: 83.9
paste input "Carson Robert"
click at [401, 29] on button "Search" at bounding box center [412, 35] width 23 height 13
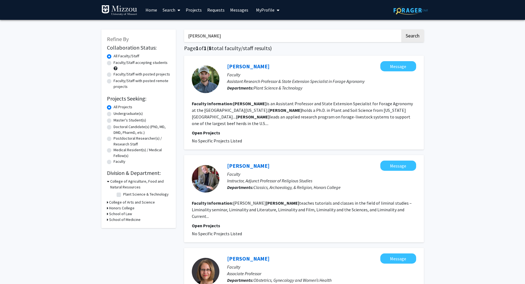
drag, startPoint x: 226, startPoint y: 36, endPoint x: 176, endPoint y: 37, distance: 49.6
paste input "Andrew Scaboo"
type input "Andrew Scaboo"
click at [401, 29] on button "Search" at bounding box center [412, 35] width 23 height 13
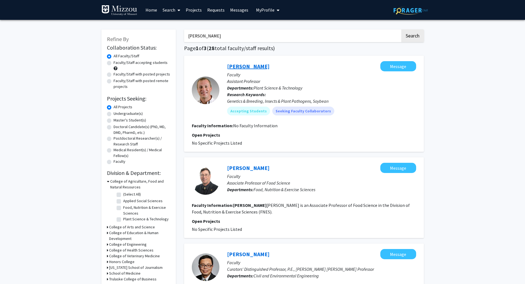
click at [238, 65] on link "Andrew Scaboo" at bounding box center [248, 66] width 42 height 7
drag, startPoint x: 230, startPoint y: 37, endPoint x: 178, endPoint y: 35, distance: 52.1
paste input "Kent Shannon"
click at [401, 29] on button "Search" at bounding box center [412, 35] width 23 height 13
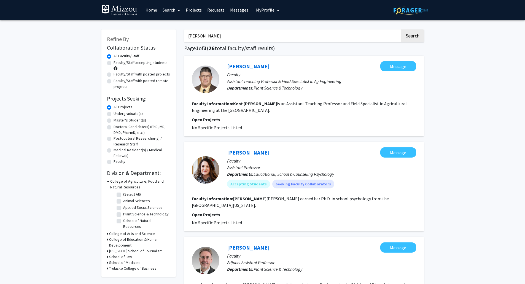
drag, startPoint x: 216, startPoint y: 38, endPoint x: 123, endPoint y: 32, distance: 93.3
paste input "Gurbir Singh"
click at [401, 29] on button "Search" at bounding box center [412, 35] width 23 height 13
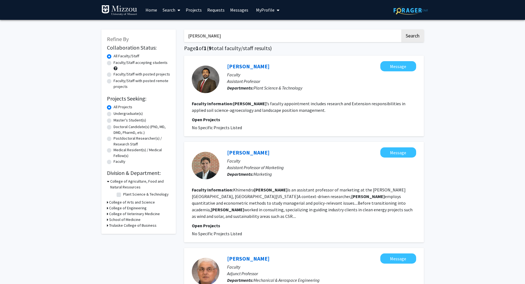
paste input "Robert Sites"
drag, startPoint x: 218, startPoint y: 41, endPoint x: 158, endPoint y: 31, distance: 61.4
click at [401, 29] on button "Search" at bounding box center [412, 35] width 23 height 13
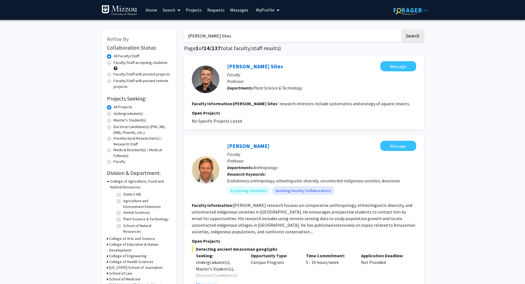
drag, startPoint x: 203, startPoint y: 33, endPoint x: 182, endPoint y: 32, distance: 21.8
paste input "eid Smeda"
click at [401, 29] on button "Search" at bounding box center [412, 35] width 23 height 13
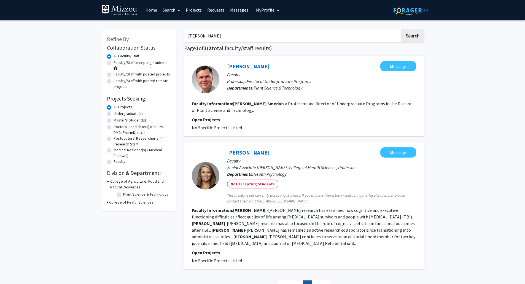
drag, startPoint x: 224, startPoint y: 37, endPoint x: 135, endPoint y: 26, distance: 89.0
click at [135, 26] on div "Refine By Collaboration Status: Collaboration Status All Faculty/Staff Collabor…" at bounding box center [262, 162] width 330 height 277
paste input "Qisheng Song"
click at [401, 29] on button "Search" at bounding box center [412, 35] width 23 height 13
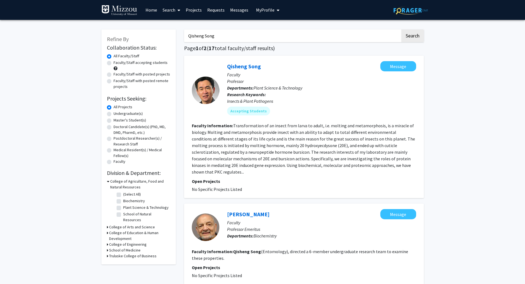
drag, startPoint x: 231, startPoint y: 37, endPoint x: 164, endPoint y: 33, distance: 67.0
paste input "Erin Sparks"
click at [401, 29] on button "Search" at bounding box center [412, 35] width 23 height 13
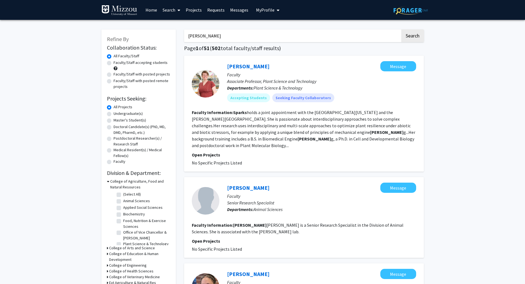
drag, startPoint x: 214, startPoint y: 39, endPoint x: 157, endPoint y: 30, distance: 58.3
paste input "Gary Stacey"
click at [401, 29] on button "Search" at bounding box center [412, 35] width 23 height 13
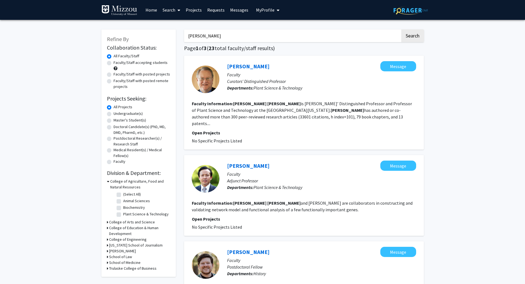
drag, startPoint x: 236, startPoint y: 34, endPoint x: 172, endPoint y: 35, distance: 64.2
paste input "Minviluz (Bing)"
click at [401, 29] on button "Search" at bounding box center [412, 35] width 23 height 13
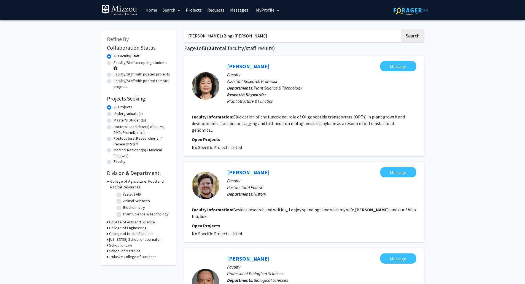
drag, startPoint x: 241, startPoint y: 32, endPoint x: 138, endPoint y: 23, distance: 103.1
paste input "Andrew Thomas"
click at [401, 29] on button "Search" at bounding box center [412, 35] width 23 height 13
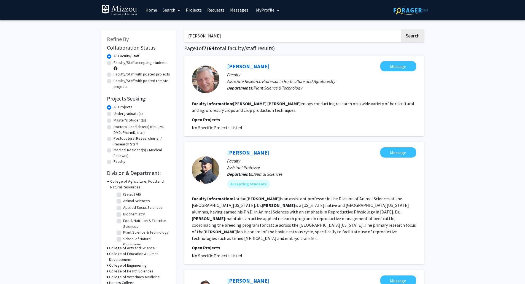
drag, startPoint x: 180, startPoint y: 37, endPoint x: 142, endPoint y: 37, distance: 37.7
paste input "Peng Tian"
click at [401, 29] on button "Search" at bounding box center [412, 35] width 23 height 13
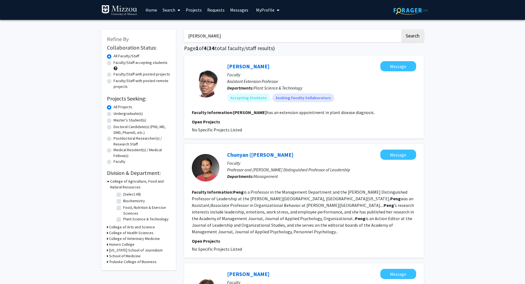
drag, startPoint x: 205, startPoint y: 34, endPoint x: 163, endPoint y: 23, distance: 42.8
paste input "Ivair Valmorbida"
type input "Ivair Valmorbida"
click at [401, 29] on button "Search" at bounding box center [412, 35] width 23 height 13
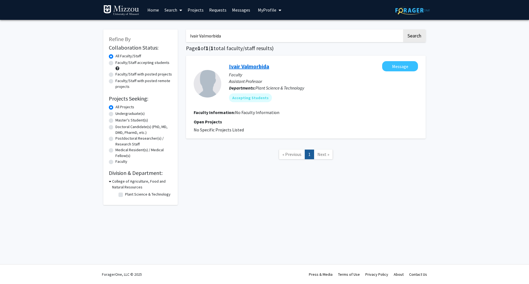
click at [251, 66] on link "Ivair Valmorbida" at bounding box center [249, 66] width 40 height 7
drag, startPoint x: 227, startPoint y: 36, endPoint x: 173, endPoint y: 31, distance: 54.1
click at [173, 31] on div "Refine By Collaboration Status: Collaboration Status All Faculty/Staff Collabor…" at bounding box center [264, 114] width 330 height 181
paste input "Dean Volenberg"
click at [403, 29] on button "Search" at bounding box center [414, 35] width 23 height 13
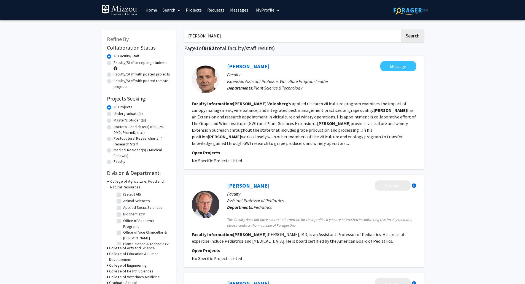
drag, startPoint x: 231, startPoint y: 37, endPoint x: 147, endPoint y: 34, distance: 84.0
paste input "Bradley Wilson"
click at [401, 29] on button "Search" at bounding box center [412, 35] width 23 height 13
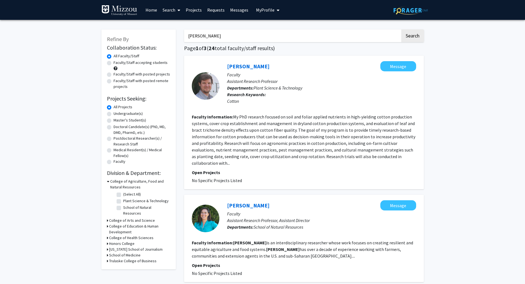
drag, startPoint x: 208, startPoint y: 32, endPoint x: 137, endPoint y: 27, distance: 71.0
paste input "Xiaoping Xi"
click at [401, 29] on button "Search" at bounding box center [412, 35] width 23 height 13
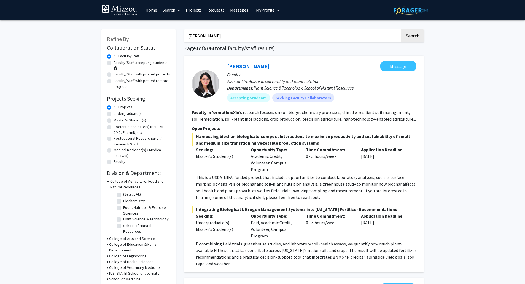
drag, startPoint x: 220, startPoint y: 32, endPoint x: 138, endPoint y: 33, distance: 82.3
paste input "Xiong"
type input "Xi Xiong"
click at [401, 29] on button "Search" at bounding box center [412, 35] width 23 height 13
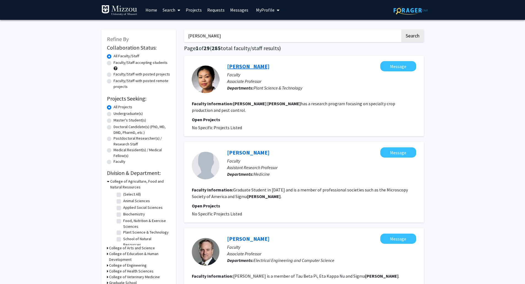
click at [239, 67] on link "Xi Xiong" at bounding box center [248, 66] width 42 height 7
drag, startPoint x: 212, startPoint y: 36, endPoint x: 163, endPoint y: 35, distance: 49.6
paste input "Bing Ya"
click at [401, 29] on button "Search" at bounding box center [412, 35] width 23 height 13
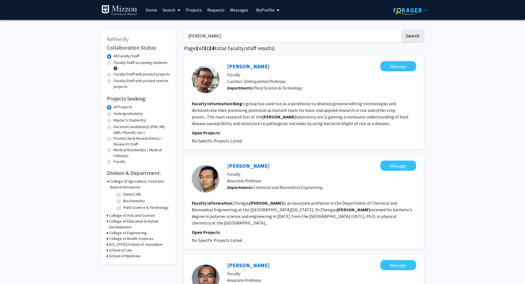
drag, startPoint x: 216, startPoint y: 37, endPoint x: 121, endPoint y: 39, distance: 95.0
paste input "Jianfeng Zhou"
click at [401, 29] on button "Search" at bounding box center [412, 35] width 23 height 13
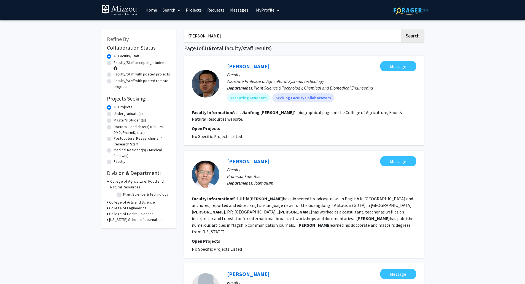
drag, startPoint x: 216, startPoint y: 38, endPoint x: 127, endPoint y: 29, distance: 89.4
click at [127, 29] on div "Refine By Collaboration Status: Collaboration Status All Faculty/Staff Collabor…" at bounding box center [262, 289] width 330 height 531
paste
click at [401, 29] on button "Search" at bounding box center [412, 35] width 23 height 13
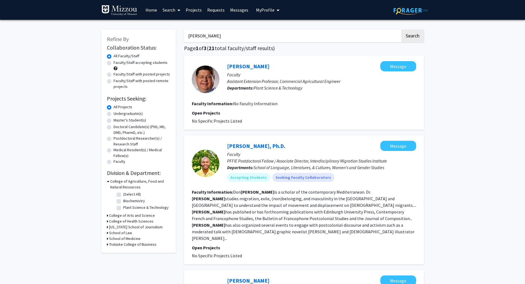
drag, startPoint x: 230, startPoint y: 37, endPoint x: 140, endPoint y: 35, distance: 89.5
type input "ivair"
click at [401, 29] on button "Search" at bounding box center [412, 35] width 23 height 13
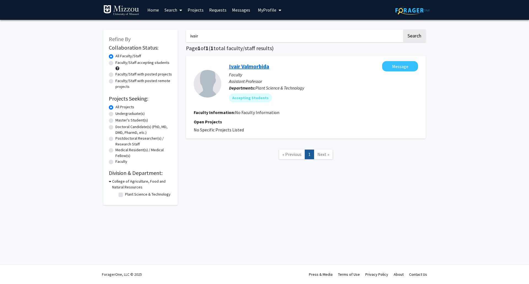
click at [257, 69] on link "Ivair Valmorbida" at bounding box center [249, 66] width 40 height 7
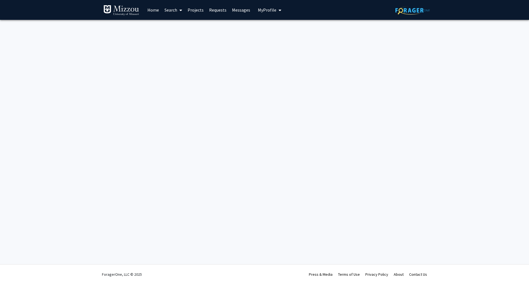
click at [167, 9] on link "Search" at bounding box center [173, 9] width 23 height 19
click at [177, 26] on span "Faculty/Staff" at bounding box center [182, 25] width 40 height 11
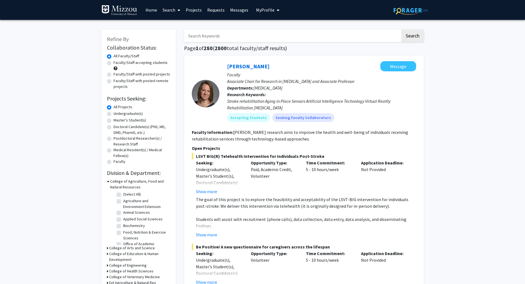
click at [276, 38] on input "Search Keywords" at bounding box center [292, 35] width 216 height 13
click at [401, 29] on button "Search" at bounding box center [412, 35] width 23 height 13
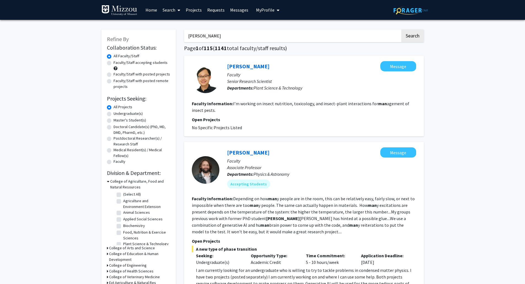
click at [401, 29] on button "Search" at bounding box center [412, 35] width 23 height 13
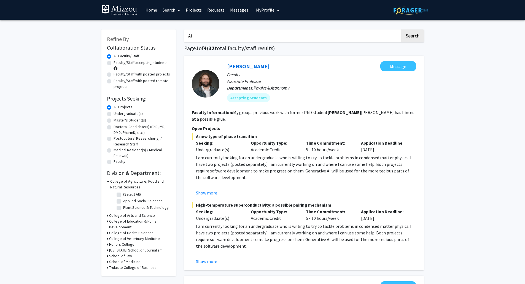
type input "A"
type input "[PERSON_NAME]"
click at [401, 29] on button "Search" at bounding box center [412, 35] width 23 height 13
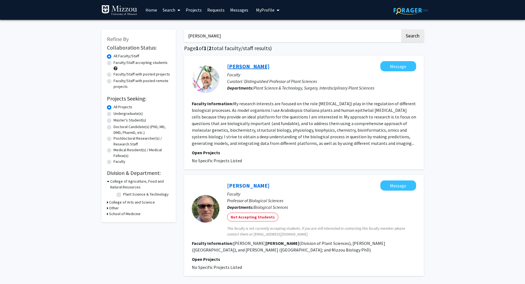
click at [245, 67] on link "[PERSON_NAME]" at bounding box center [248, 66] width 42 height 7
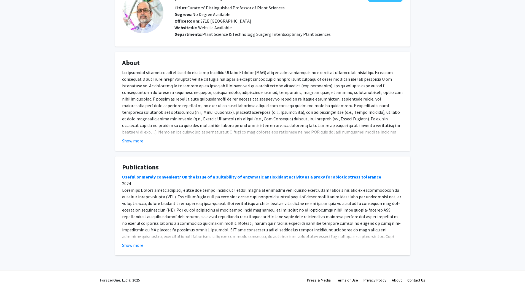
scroll to position [45, 0]
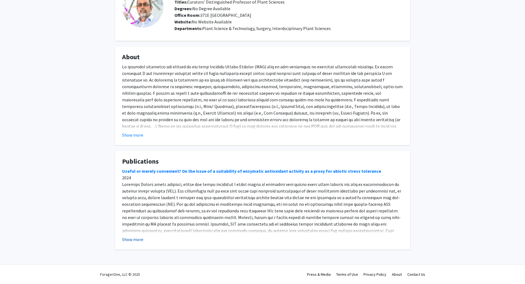
click at [133, 241] on button "Show more" at bounding box center [132, 239] width 21 height 7
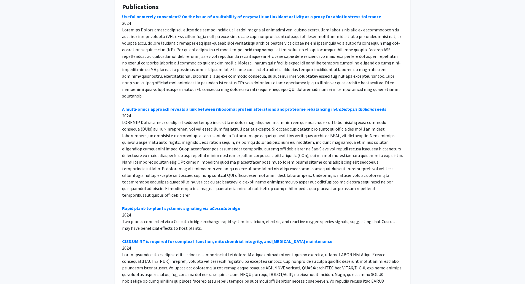
scroll to position [0, 0]
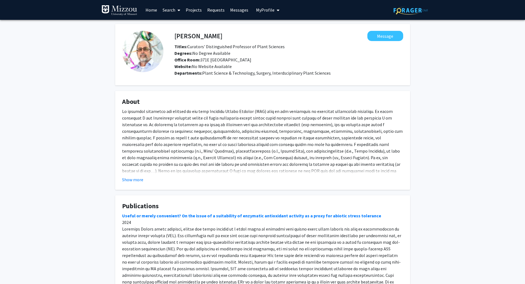
click at [150, 10] on link "Home" at bounding box center [151, 9] width 17 height 19
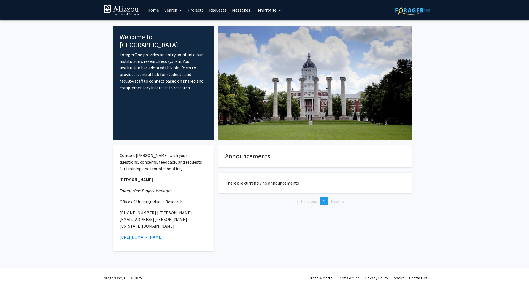
click at [170, 9] on link "Search" at bounding box center [173, 9] width 23 height 19
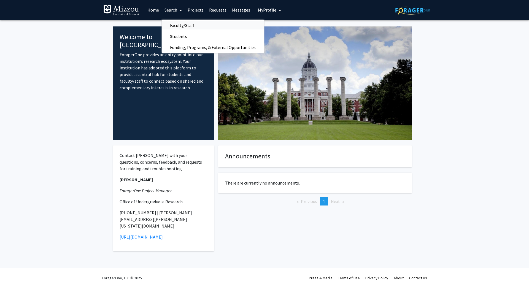
click at [184, 27] on span "Faculty/Staff" at bounding box center [182, 25] width 40 height 11
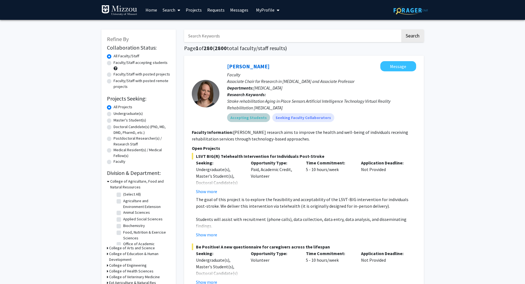
click at [250, 118] on mat-chip "Accepting Students" at bounding box center [248, 117] width 43 height 9
click at [298, 117] on mat-chip "Seeking Faculty Collaborators" at bounding box center [303, 117] width 62 height 9
click at [248, 120] on mat-chip "Accepting Students" at bounding box center [248, 117] width 43 height 9
click at [240, 35] on input "Search Keywords" at bounding box center [292, 35] width 216 height 13
type input "[PERSON_NAME]"
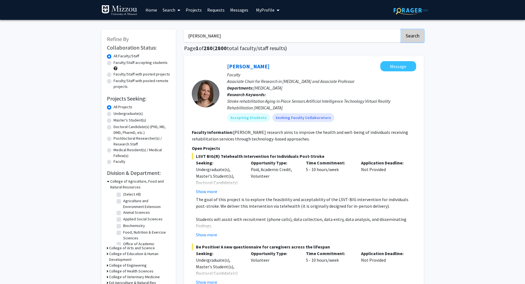
click at [418, 36] on button "Search" at bounding box center [412, 35] width 23 height 13
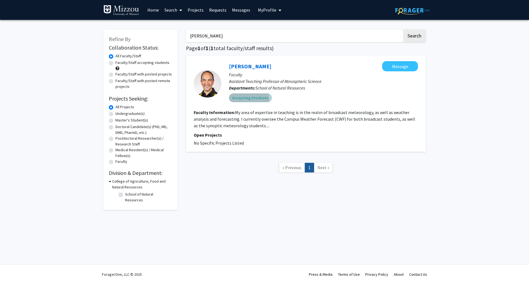
click at [247, 101] on mat-chip "Accepting Students" at bounding box center [250, 97] width 43 height 9
click at [248, 68] on link "[PERSON_NAME]" at bounding box center [250, 66] width 42 height 7
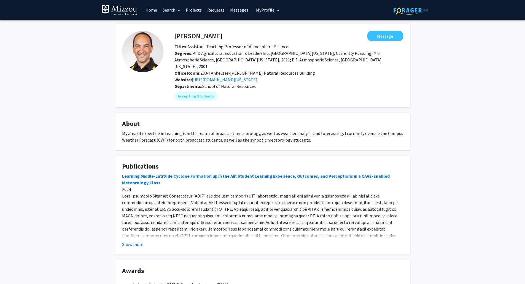
click at [151, 9] on link "Home" at bounding box center [151, 9] width 17 height 19
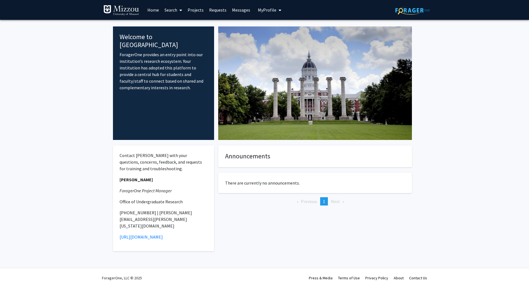
click at [197, 11] on link "Projects" at bounding box center [195, 9] width 21 height 19
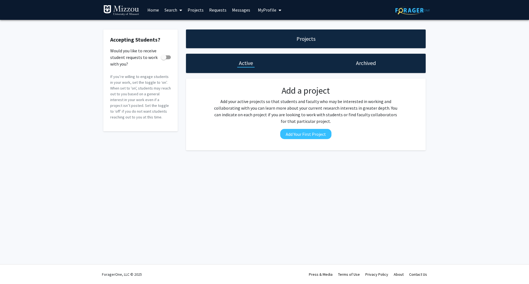
click at [165, 7] on link "Search" at bounding box center [173, 9] width 23 height 19
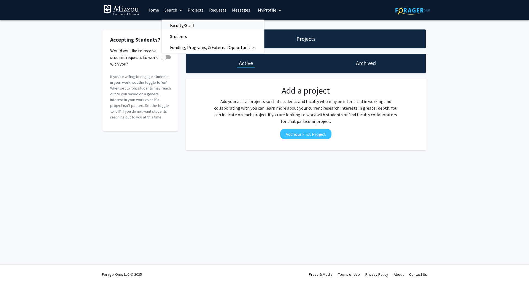
click at [177, 24] on span "Faculty/Staff" at bounding box center [182, 25] width 40 height 11
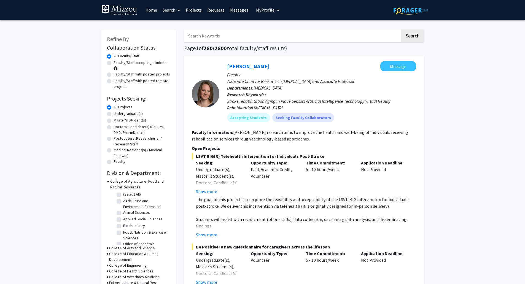
click at [240, 35] on input "Search Keywords" at bounding box center [292, 35] width 216 height 13
click at [401, 29] on button "Search" at bounding box center [412, 35] width 23 height 13
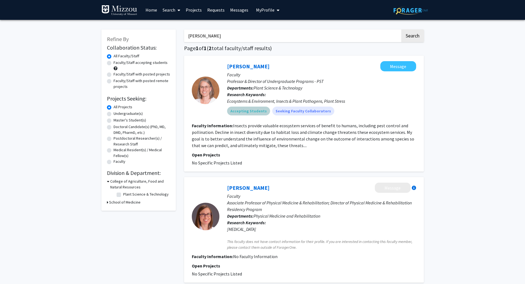
click at [297, 116] on div "Accepting Students Seeking Faculty Collaborators" at bounding box center [321, 110] width 191 height 11
click at [298, 115] on mat-chip "Seeking Faculty Collaborators" at bounding box center [303, 111] width 62 height 9
click at [301, 112] on mat-chip "Seeking Faculty Collaborators" at bounding box center [303, 111] width 62 height 9
click at [244, 113] on mat-chip "Accepting Students" at bounding box center [248, 111] width 43 height 9
click at [307, 113] on mat-chip "Seeking Faculty Collaborators" at bounding box center [303, 111] width 62 height 9
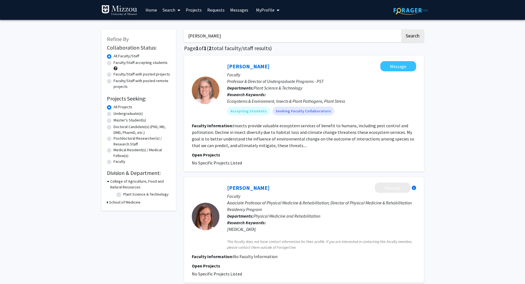
drag, startPoint x: 200, startPoint y: 34, endPoint x: 164, endPoint y: 33, distance: 35.8
click at [164, 33] on div "Refine By Collaboration Status: Collaboration Status All Faculty/Staff Collabor…" at bounding box center [262, 169] width 330 height 291
type input "Ivair"
click at [401, 29] on button "Search" at bounding box center [412, 35] width 23 height 13
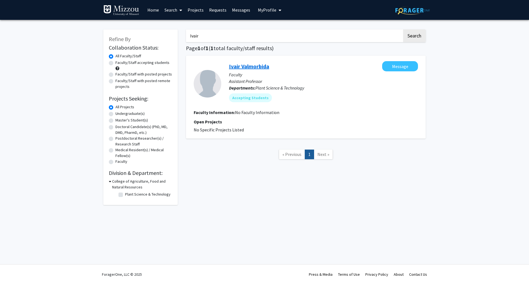
click at [257, 69] on link "Ivair Valmorbida" at bounding box center [249, 66] width 40 height 7
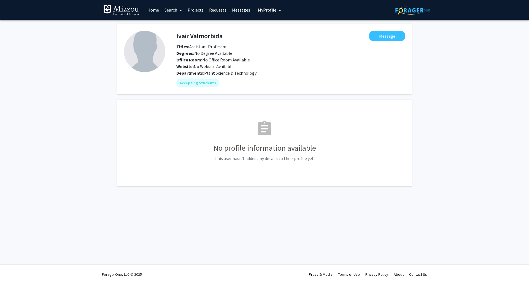
click at [168, 12] on link "Search" at bounding box center [173, 9] width 23 height 19
click at [178, 25] on span "Faculty/Staff" at bounding box center [182, 25] width 40 height 11
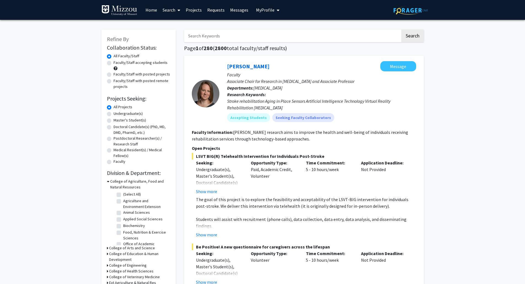
click at [204, 35] on input "Search Keywords" at bounding box center [292, 35] width 216 height 13
type input "[PERSON_NAME]"
click at [401, 29] on button "Search" at bounding box center [412, 35] width 23 height 13
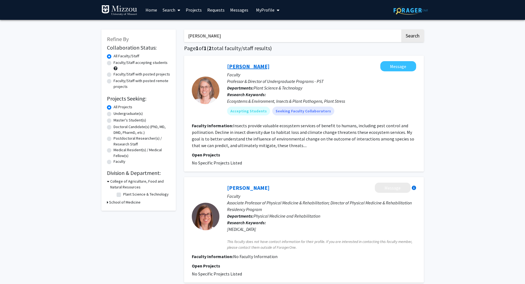
click at [246, 69] on link "[PERSON_NAME]" at bounding box center [248, 66] width 42 height 7
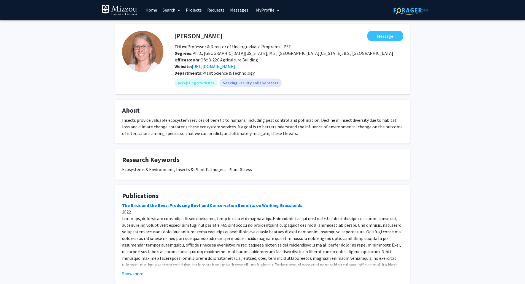
click at [129, 9] on img at bounding box center [119, 10] width 36 height 11
